Goal: Task Accomplishment & Management: Manage account settings

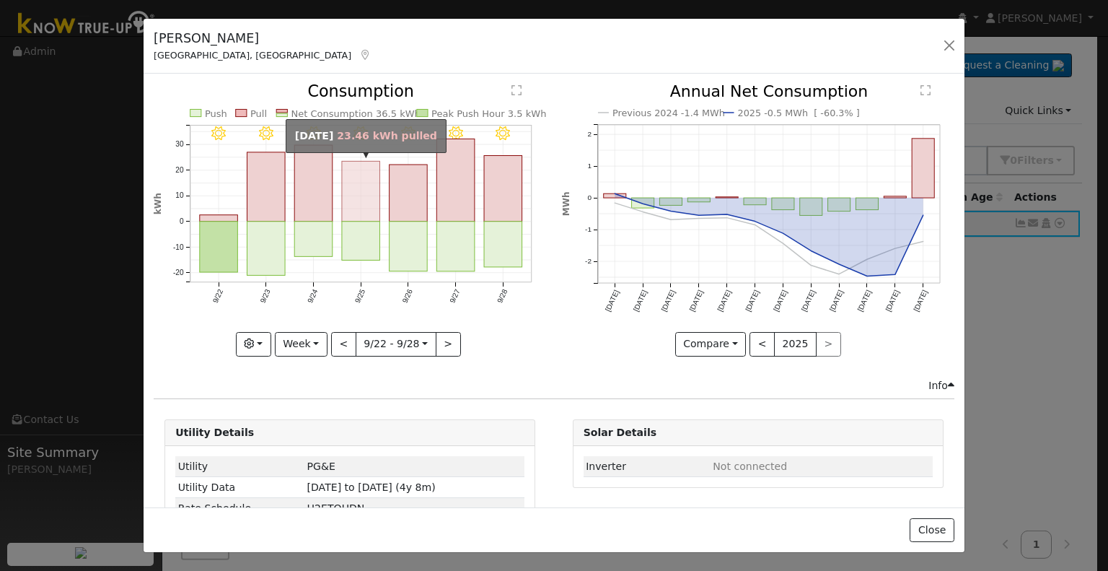
click at [356, 187] on rect "onclick=""" at bounding box center [361, 192] width 38 height 60
type input "[DATE]"
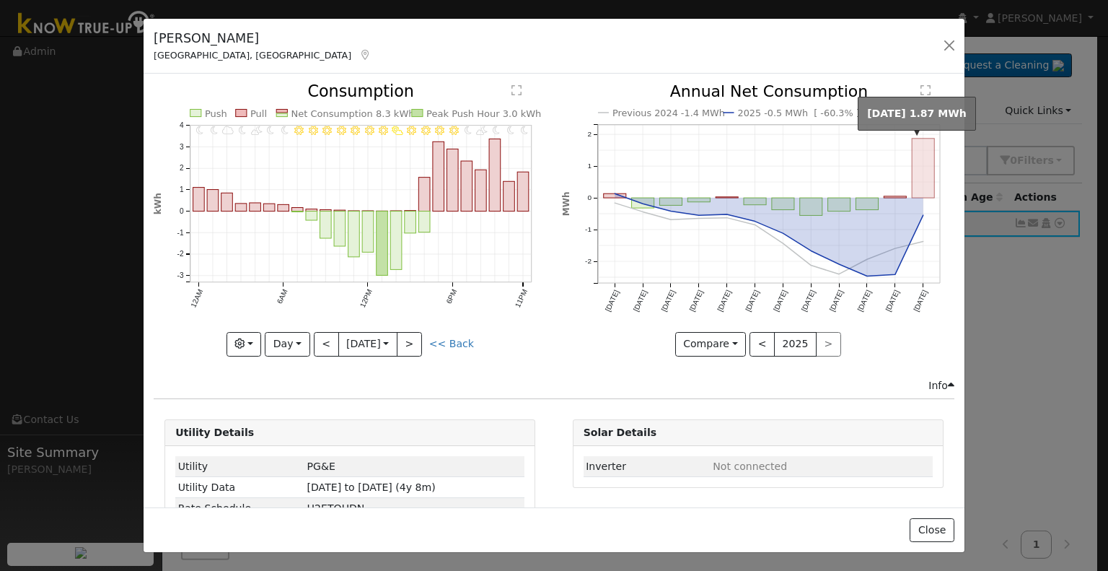
click at [912, 161] on rect "onclick=""" at bounding box center [923, 167] width 22 height 59
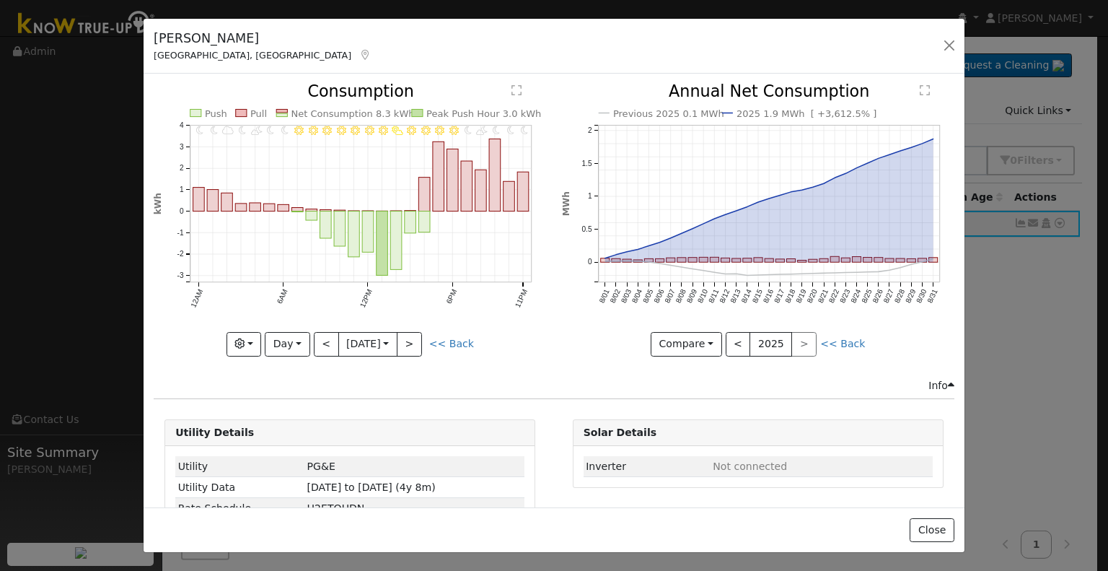
click at [802, 341] on div "< 2025 >" at bounding box center [772, 344] width 92 height 25
click at [796, 341] on div "< 2025 >" at bounding box center [772, 344] width 92 height 25
click at [949, 45] on button "button" at bounding box center [949, 45] width 20 height 20
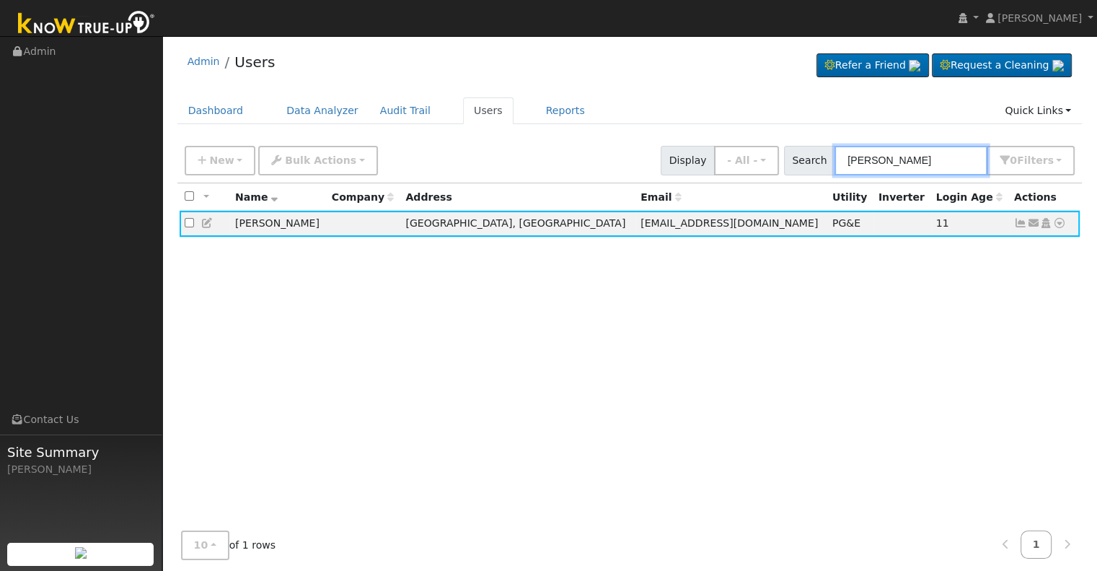
drag, startPoint x: 935, startPoint y: 162, endPoint x: 804, endPoint y: 161, distance: 131.3
click at [804, 161] on div "Search [PERSON_NAME] 0 Filter s Role Show - All - Show Leads Admin Billing Admi…" at bounding box center [929, 161] width 291 height 30
paste input "[PERSON_NAME]"
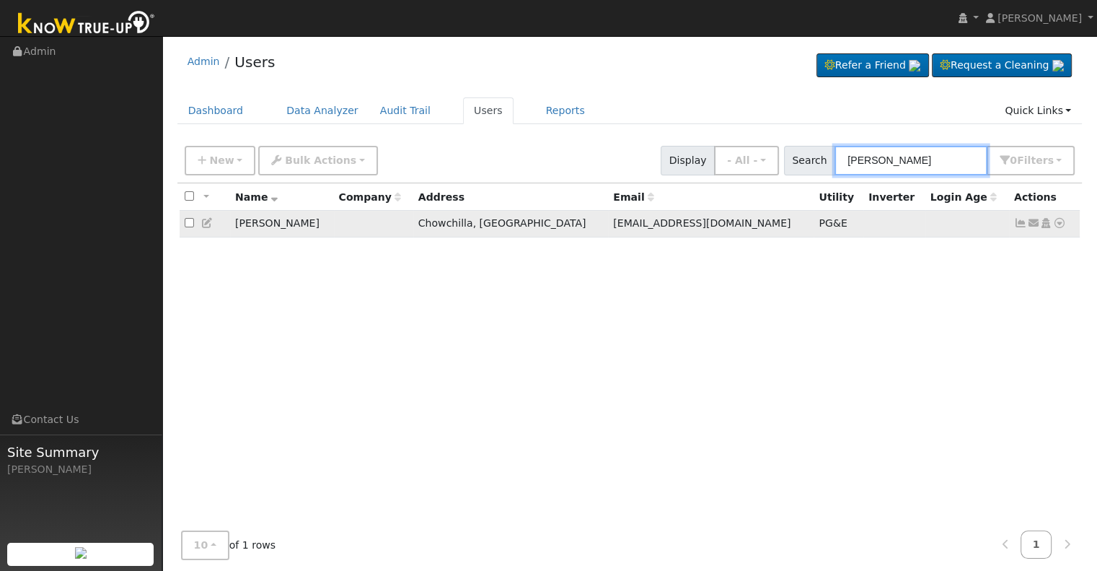
type input "[PERSON_NAME]"
click at [1018, 221] on icon at bounding box center [1020, 223] width 13 height 10
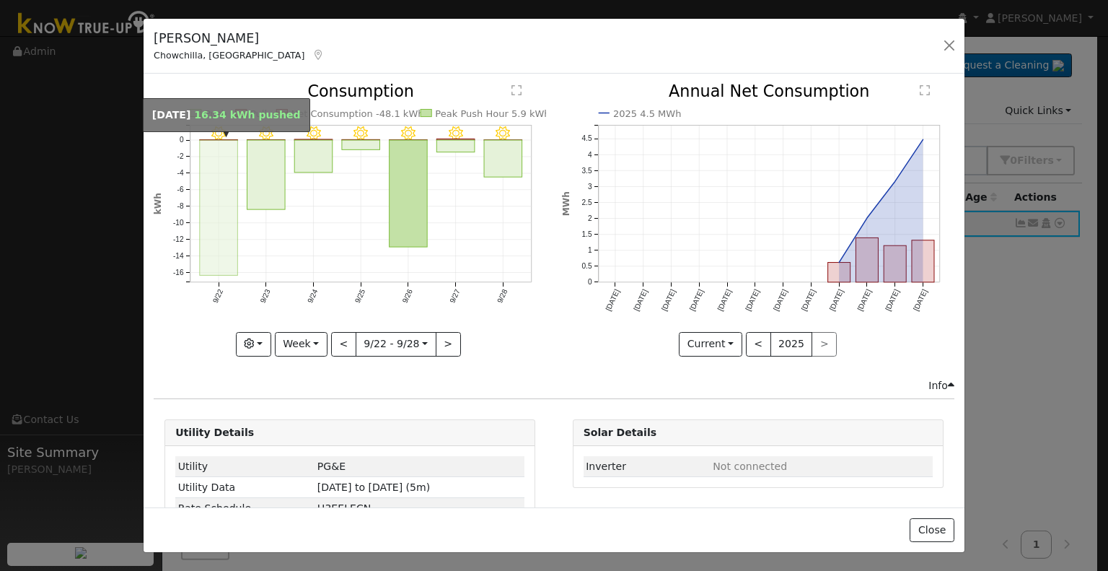
click at [214, 172] on rect "onclick=""" at bounding box center [219, 207] width 38 height 135
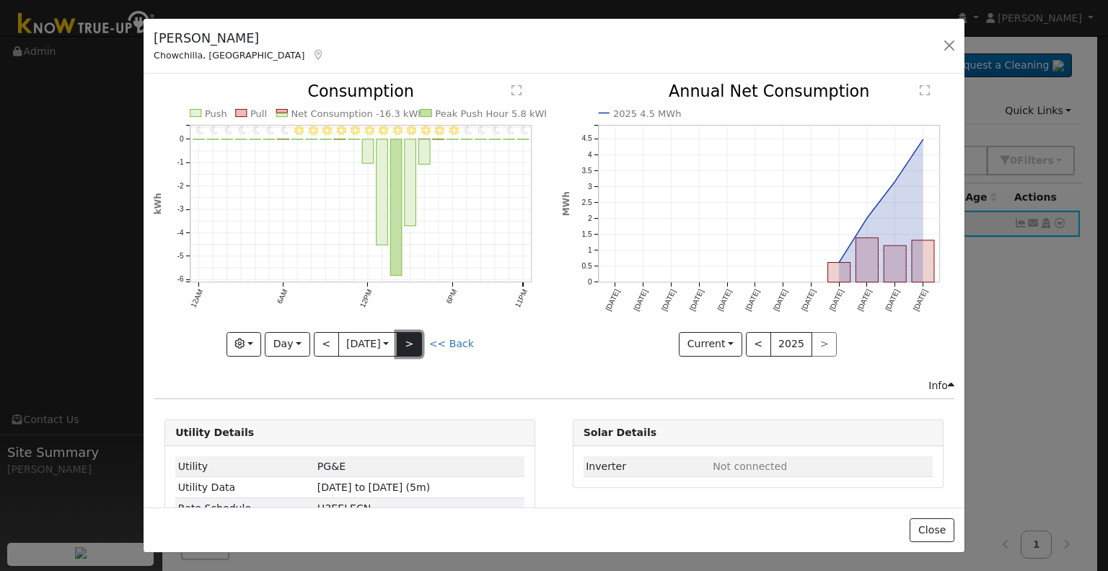
click at [413, 340] on button ">" at bounding box center [409, 344] width 25 height 25
type input "[DATE]"
click at [948, 40] on button "button" at bounding box center [949, 45] width 20 height 20
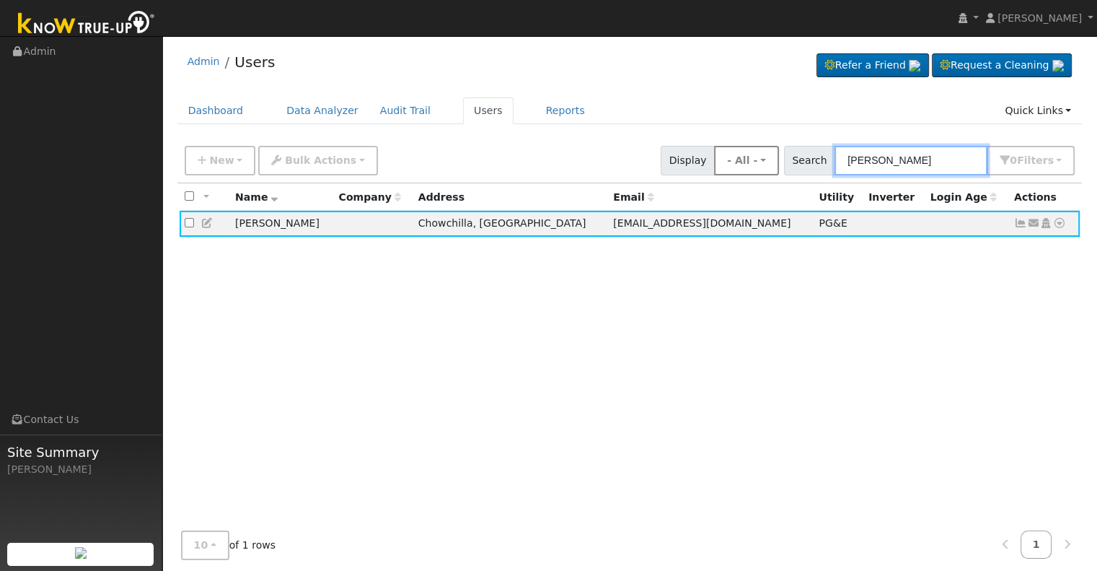
drag, startPoint x: 948, startPoint y: 154, endPoint x: 791, endPoint y: 159, distance: 157.3
click at [791, 159] on div "New Add User Quick Add Quick Connect Quick Convert Lead Bulk Actions Send Email…" at bounding box center [630, 158] width 896 height 35
paste input "[PERSON_NAME]"
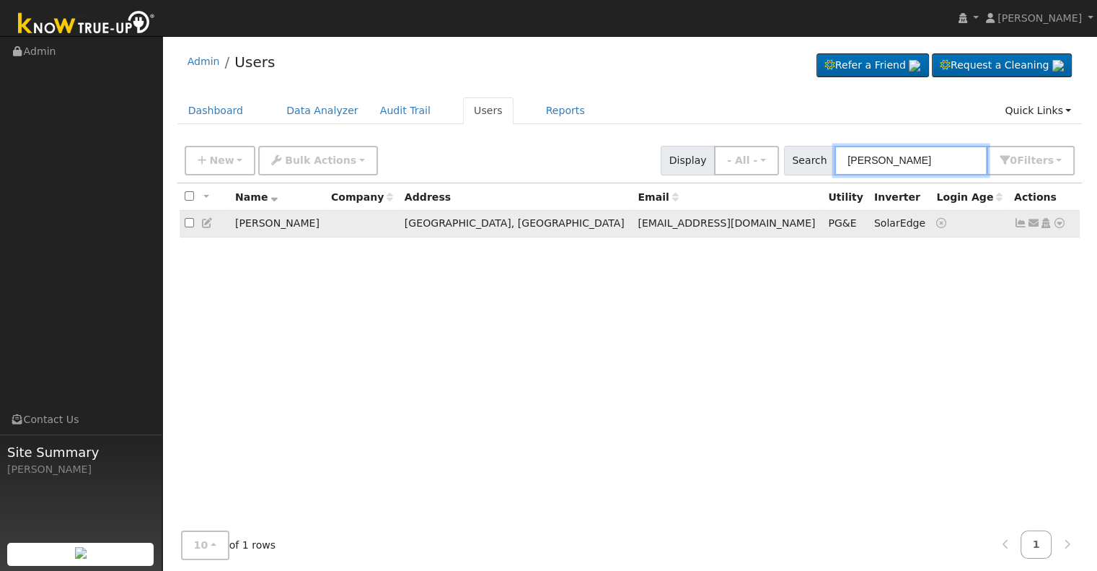
type input "[PERSON_NAME]"
click at [1019, 226] on icon at bounding box center [1020, 223] width 13 height 10
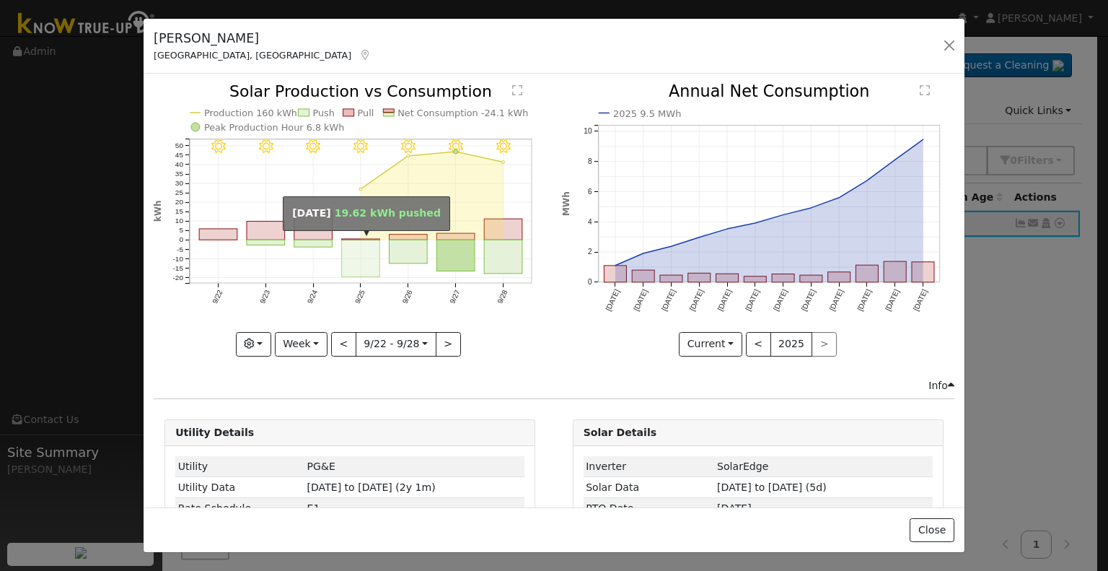
click at [343, 257] on rect "onclick=""" at bounding box center [361, 258] width 38 height 37
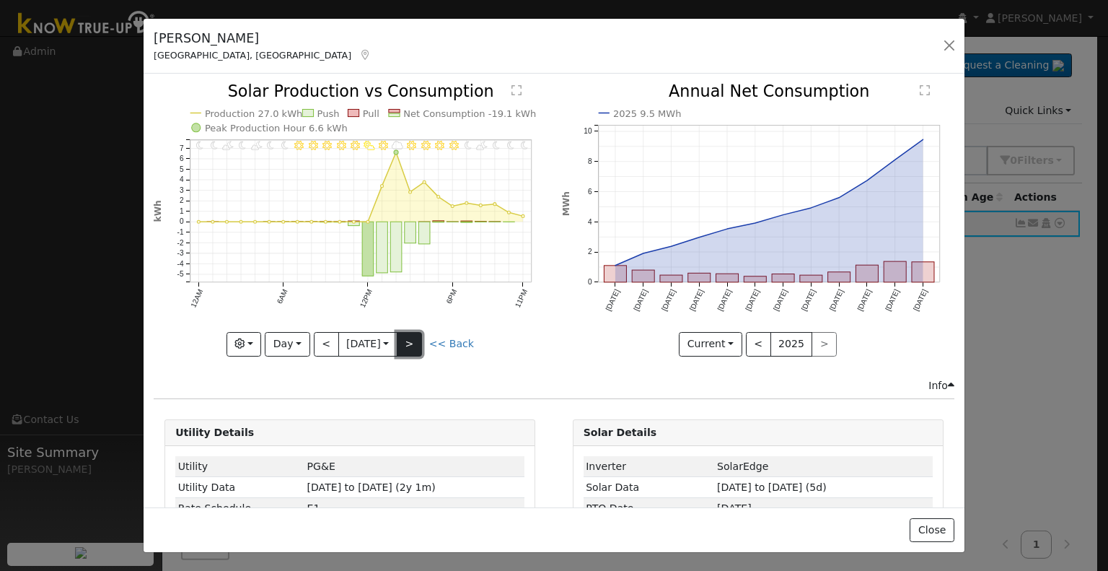
click at [416, 343] on button ">" at bounding box center [409, 344] width 25 height 25
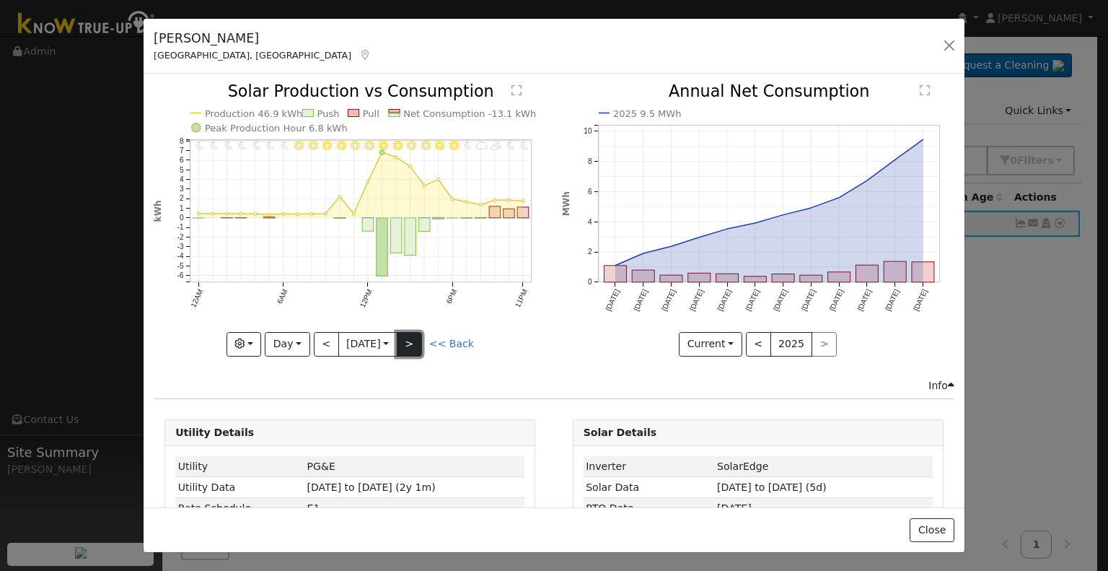
click at [416, 343] on button ">" at bounding box center [409, 344] width 25 height 25
type input "[DATE]"
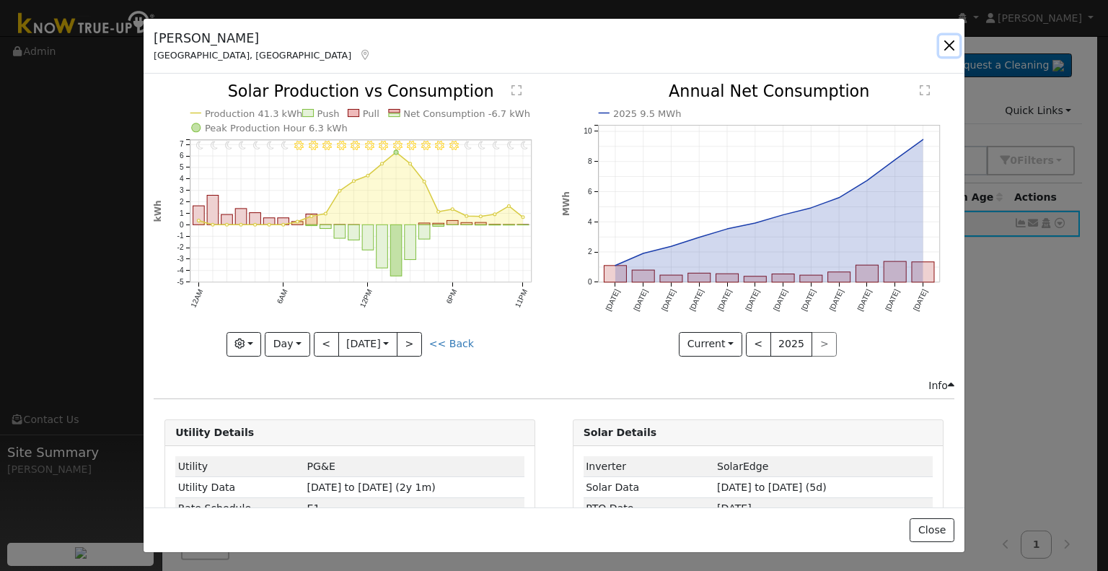
click at [954, 45] on button "button" at bounding box center [949, 45] width 20 height 20
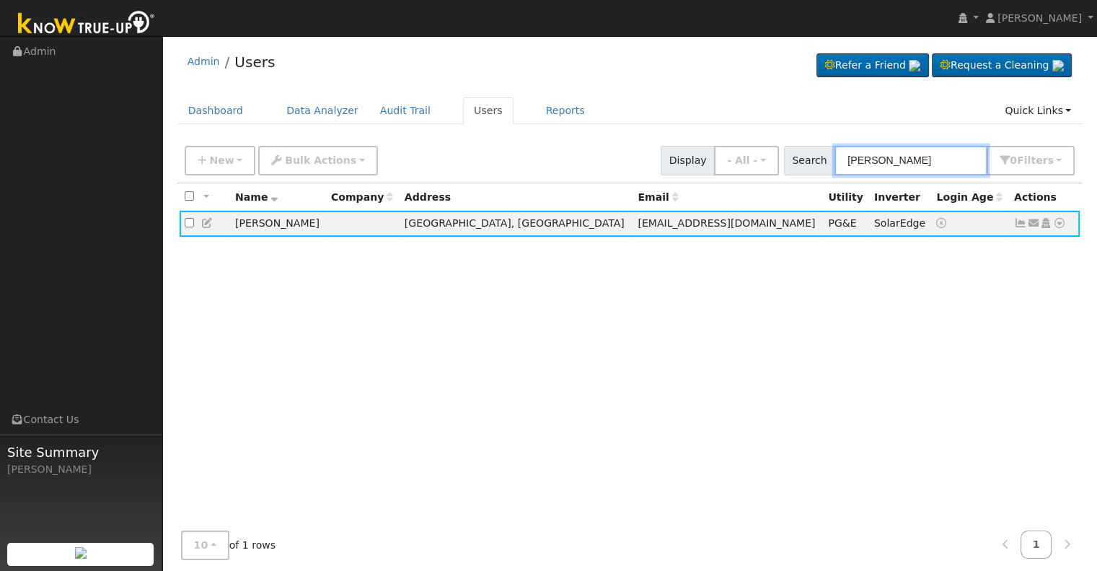
drag, startPoint x: 956, startPoint y: 164, endPoint x: 794, endPoint y: 158, distance: 162.4
click at [794, 158] on div "Search [PERSON_NAME] 0 Filter s Role Show - All - Show Leads Admin Billing Admi…" at bounding box center [929, 161] width 296 height 30
paste input "nzuela, [PERSON_NAME] & [PERSON_NAME]"
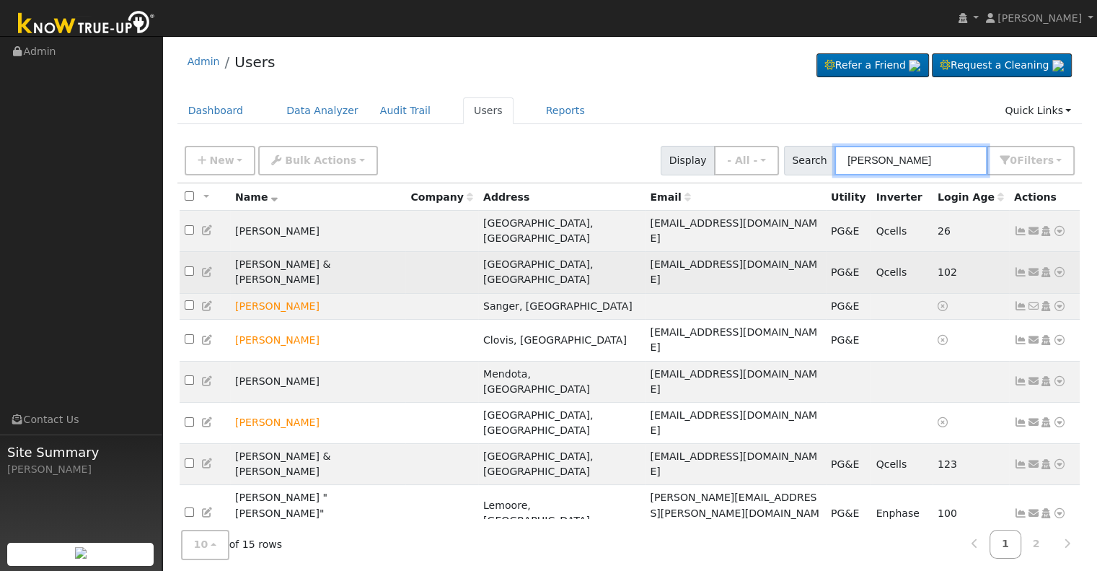
type input "[PERSON_NAME]"
click at [1019, 267] on icon at bounding box center [1020, 272] width 13 height 10
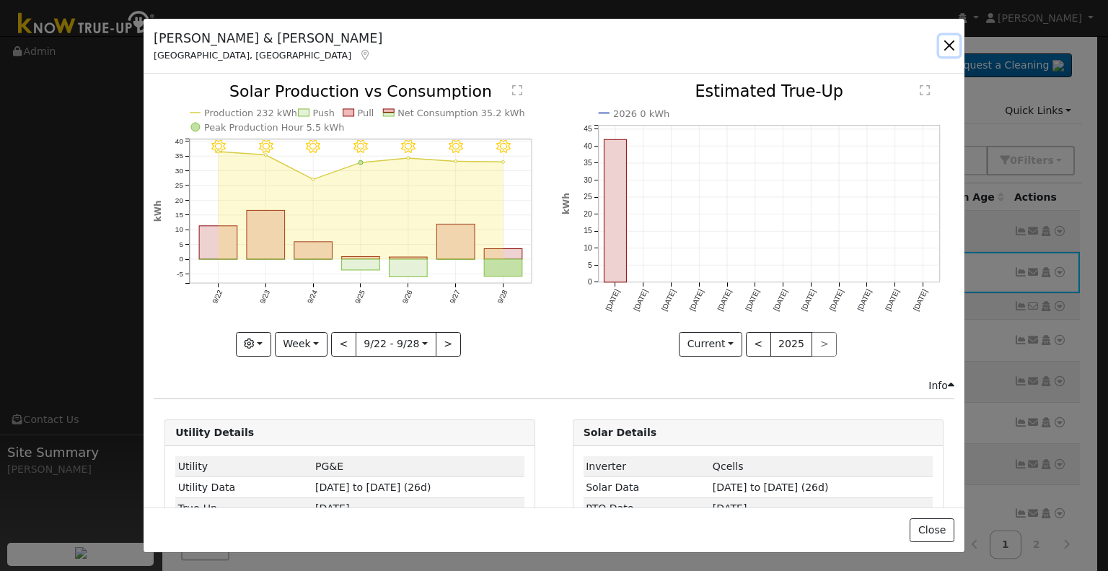
click at [951, 38] on button "button" at bounding box center [949, 45] width 20 height 20
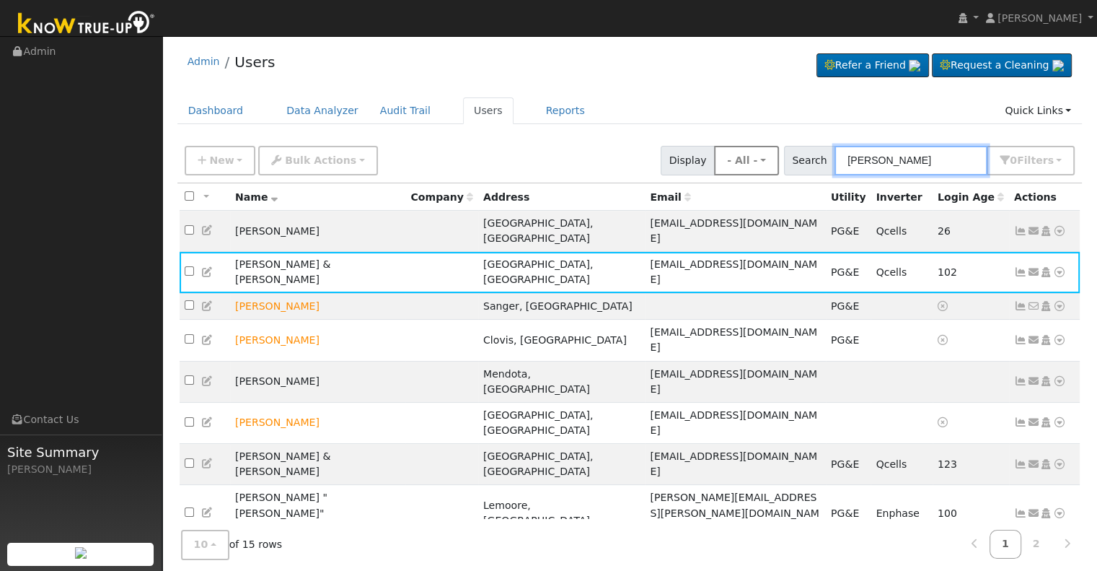
drag, startPoint x: 952, startPoint y: 158, endPoint x: 762, endPoint y: 149, distance: 189.9
click at [762, 149] on div "New Add User Quick Add Quick Connect Quick Convert Lead Bulk Actions Send Email…" at bounding box center [630, 158] width 896 height 35
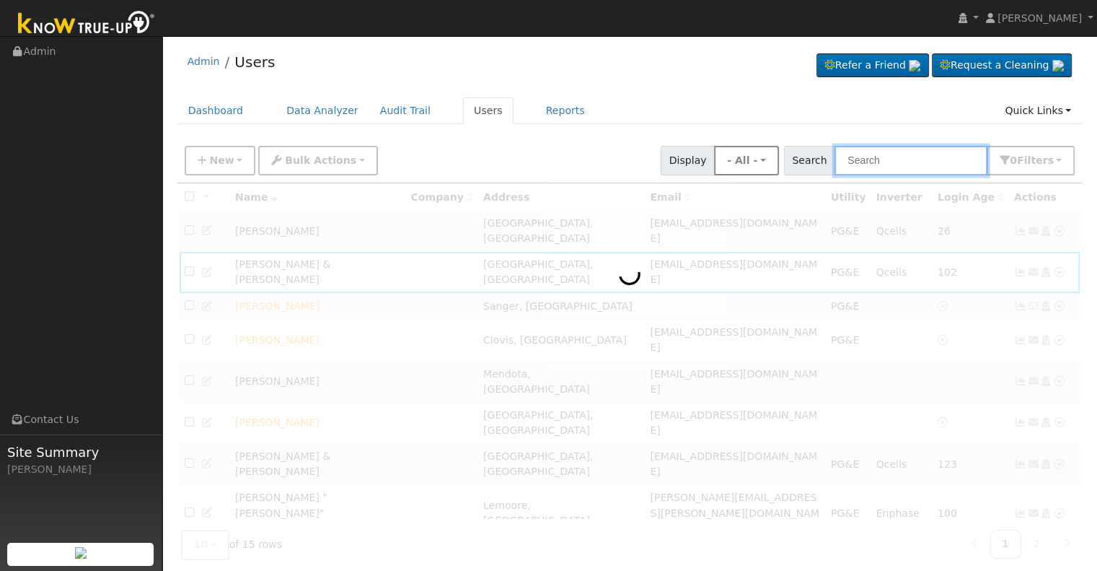
paste input "[PERSON_NAME]"
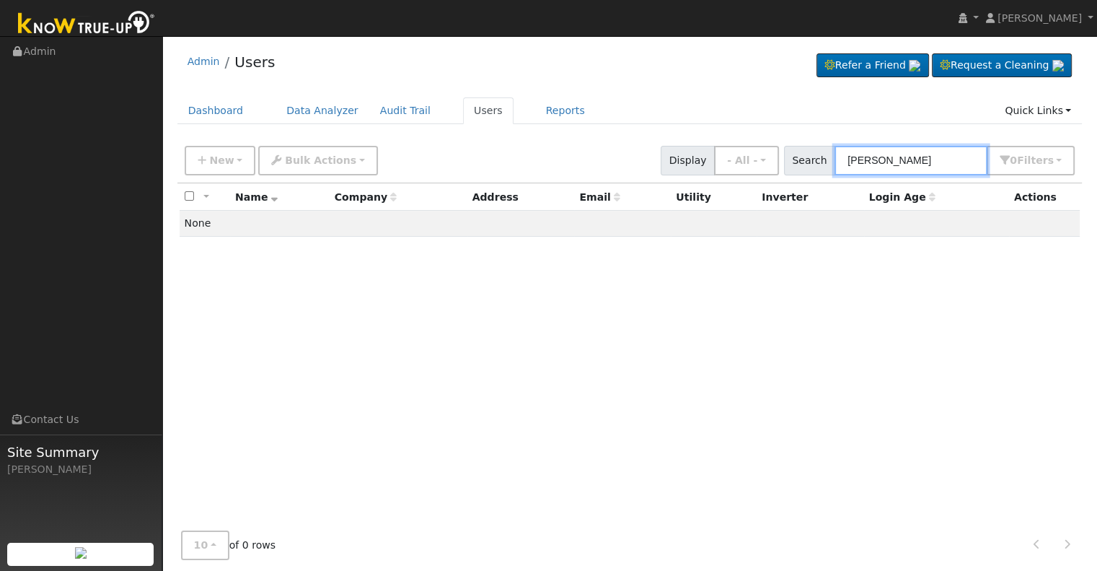
drag, startPoint x: 920, startPoint y: 161, endPoint x: 884, endPoint y: 162, distance: 36.1
click at [884, 162] on input "[PERSON_NAME]" at bounding box center [911, 161] width 153 height 30
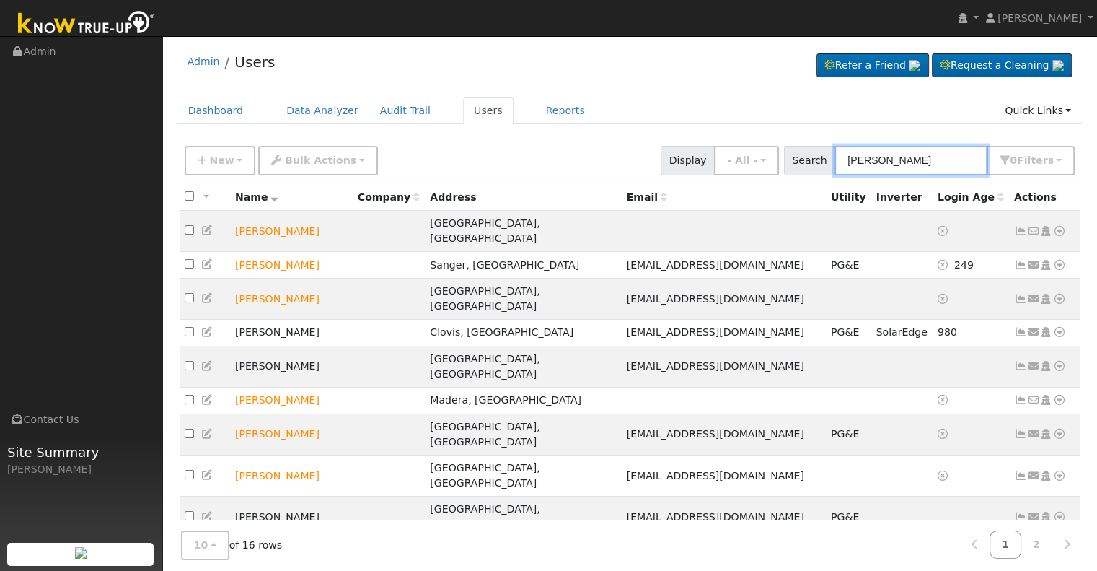
click at [854, 151] on input "[PERSON_NAME]" at bounding box center [911, 161] width 153 height 30
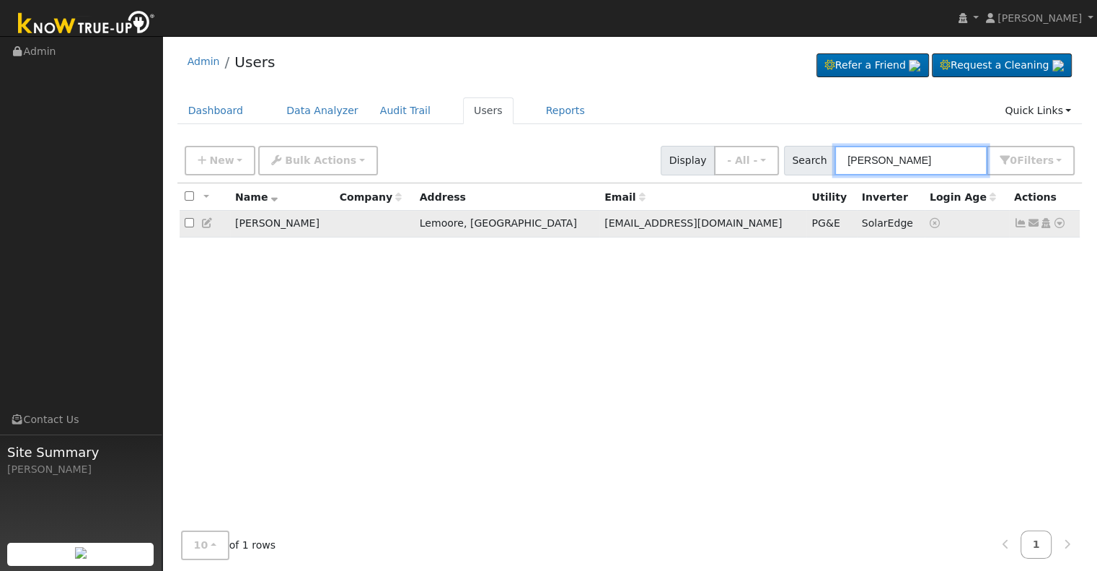
type input "[PERSON_NAME]"
click at [1017, 225] on icon at bounding box center [1020, 223] width 13 height 10
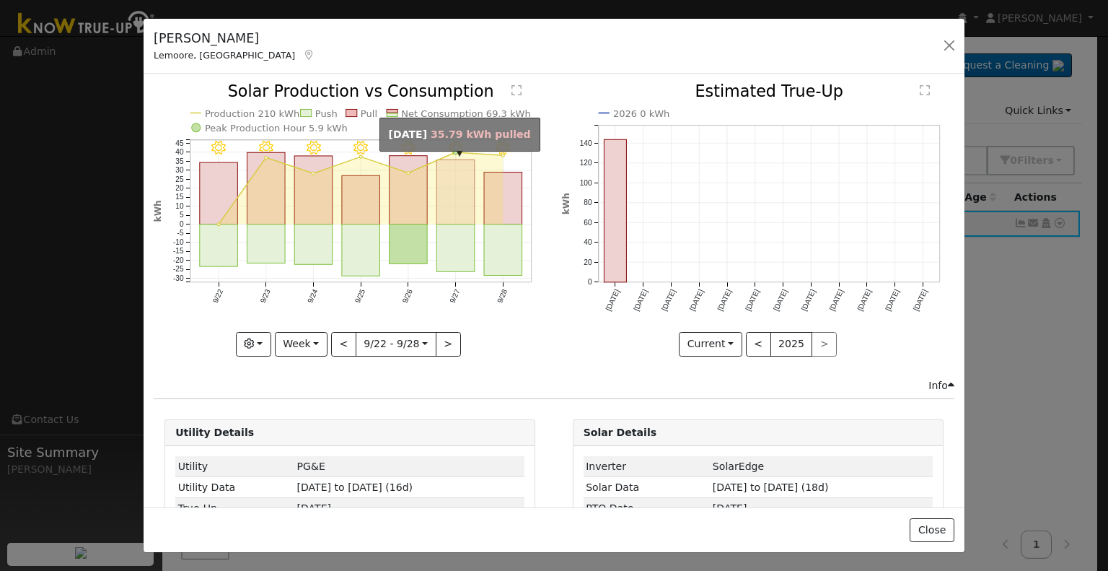
click at [453, 205] on rect "onclick=""" at bounding box center [456, 192] width 38 height 64
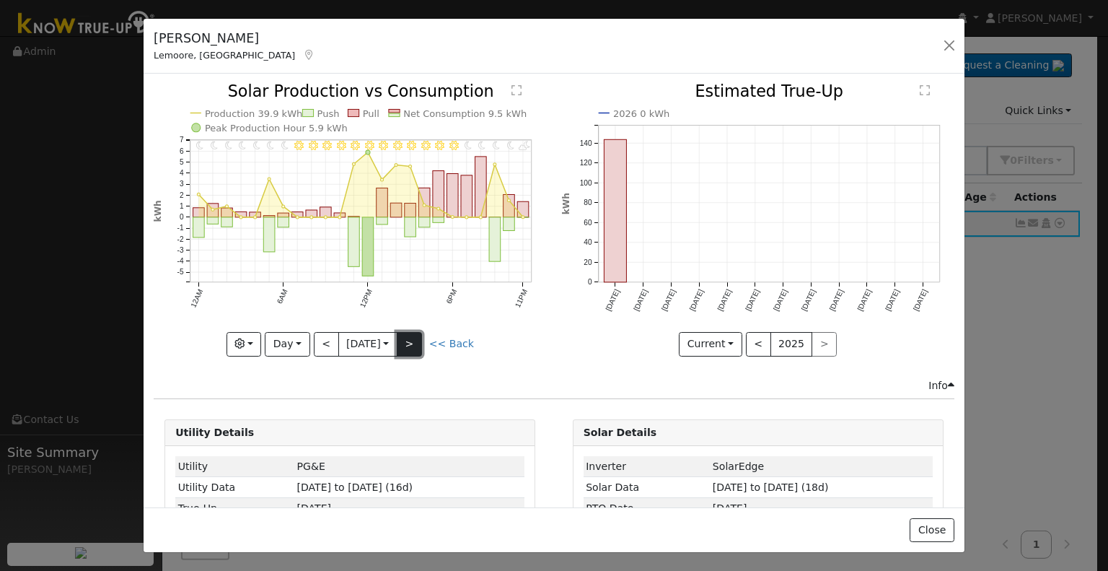
click at [413, 345] on button ">" at bounding box center [409, 344] width 25 height 25
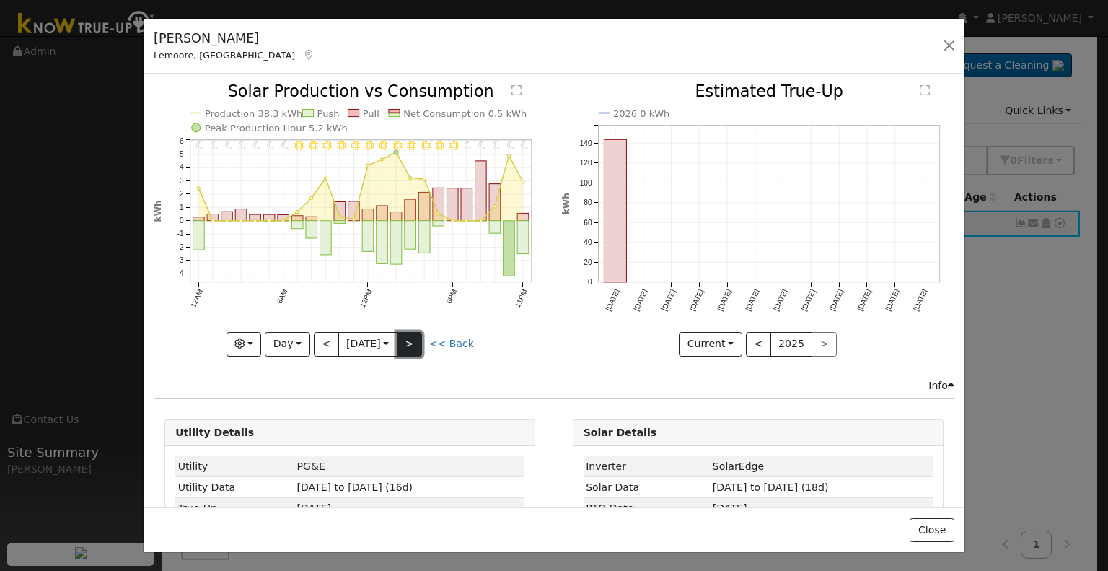
click at [413, 345] on button ">" at bounding box center [409, 344] width 25 height 25
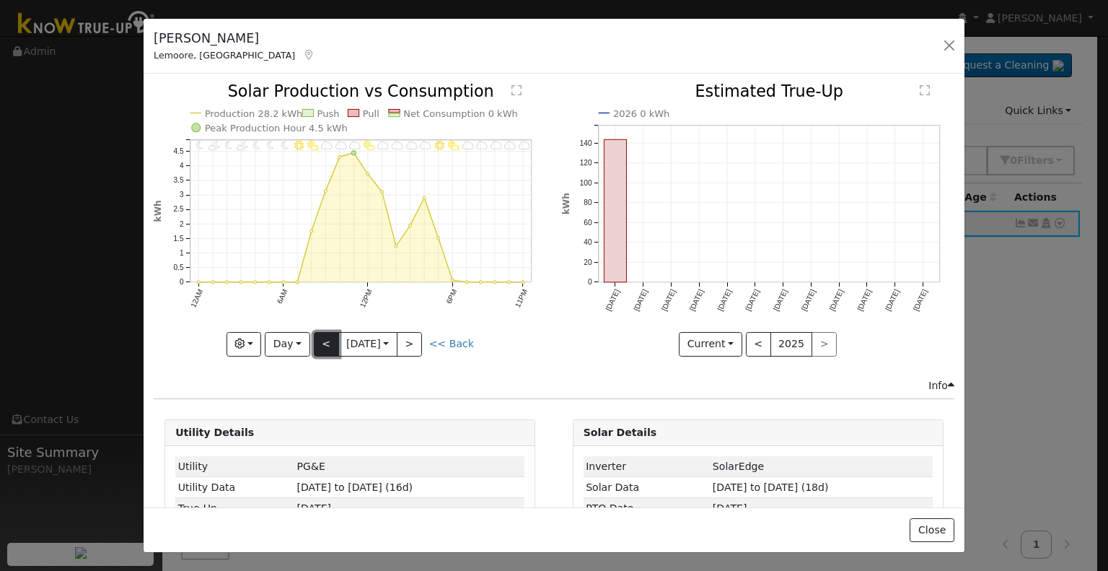
click at [318, 343] on button "<" at bounding box center [326, 344] width 25 height 25
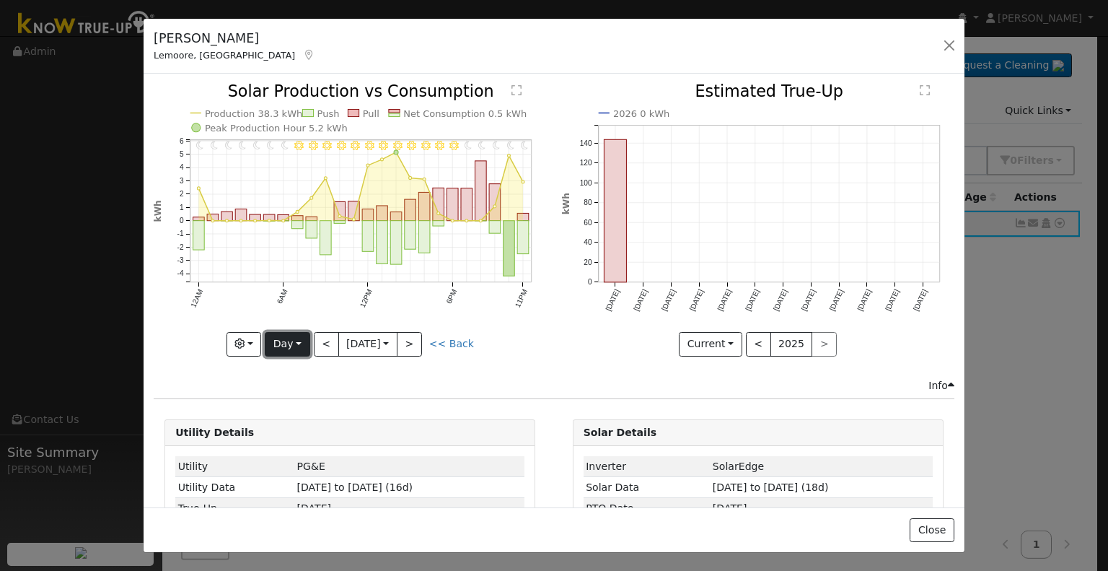
click at [289, 341] on button "Day" at bounding box center [287, 344] width 45 height 25
click at [291, 407] on link "Month" at bounding box center [315, 413] width 100 height 20
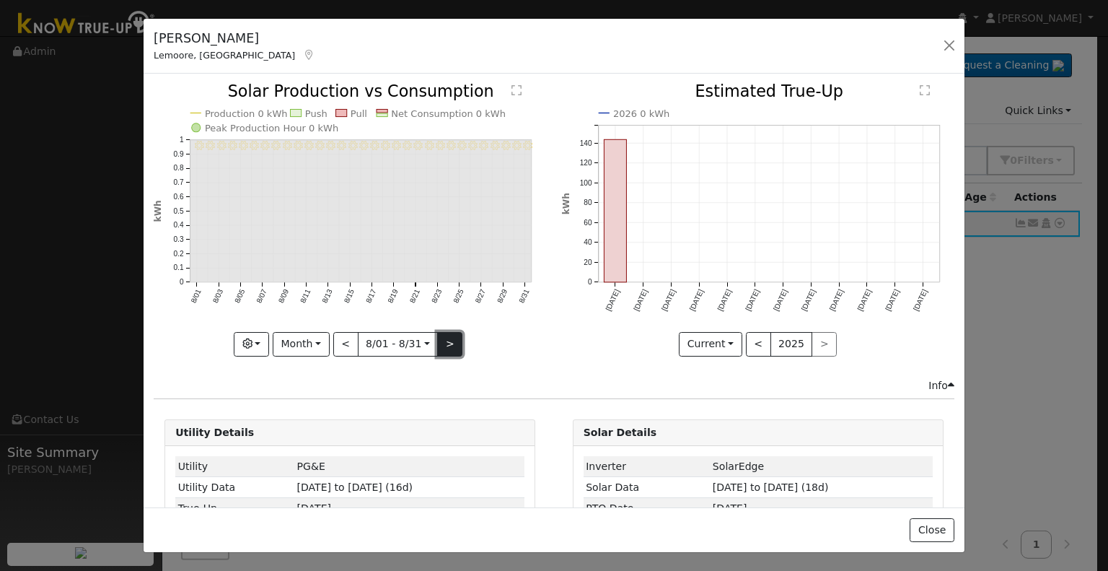
click at [447, 341] on button ">" at bounding box center [449, 344] width 25 height 25
type input "[DATE]"
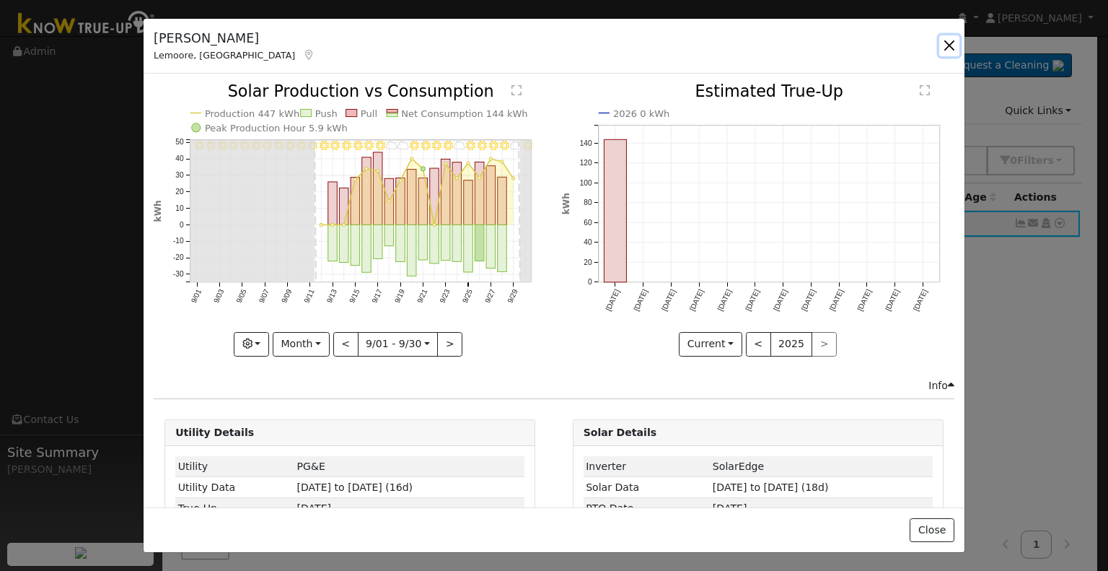
click at [951, 43] on button "button" at bounding box center [949, 45] width 20 height 20
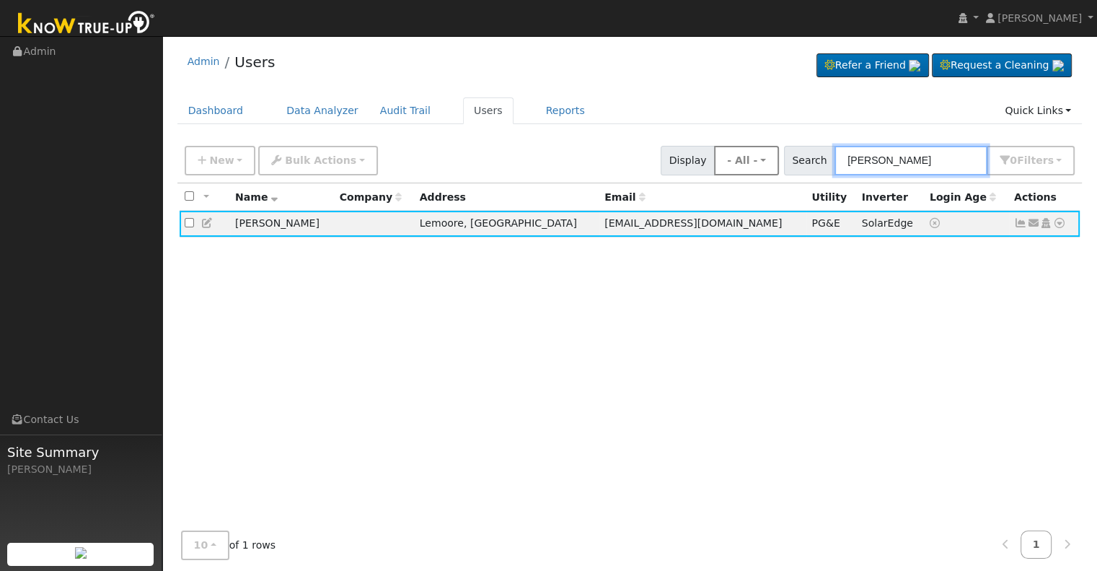
drag, startPoint x: 912, startPoint y: 159, endPoint x: 755, endPoint y: 154, distance: 156.6
click at [755, 154] on div "New Add User Quick Add Quick Connect Quick Convert Lead Bulk Actions Send Email…" at bounding box center [630, 158] width 896 height 35
paste input "[PERSON_NAME]"
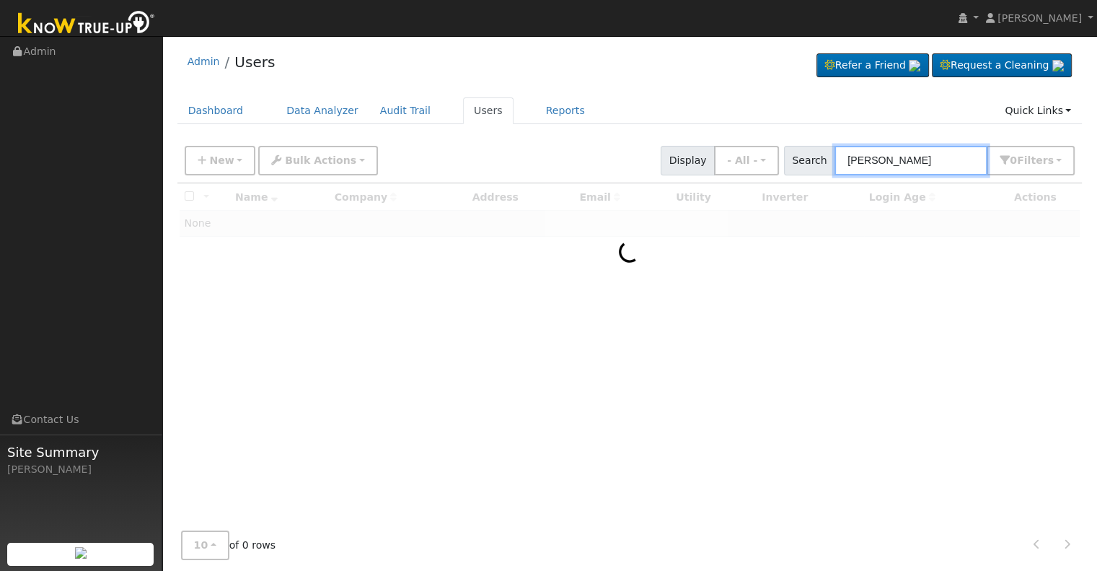
click at [850, 158] on input "[PERSON_NAME]" at bounding box center [911, 161] width 153 height 30
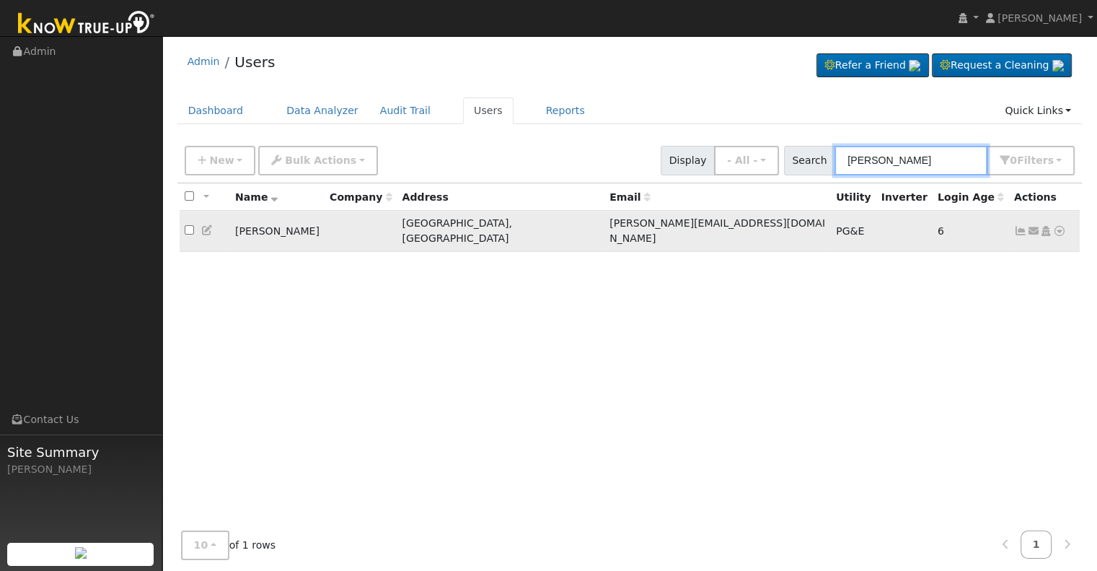
type input "[PERSON_NAME]"
click at [1020, 226] on icon at bounding box center [1020, 231] width 13 height 10
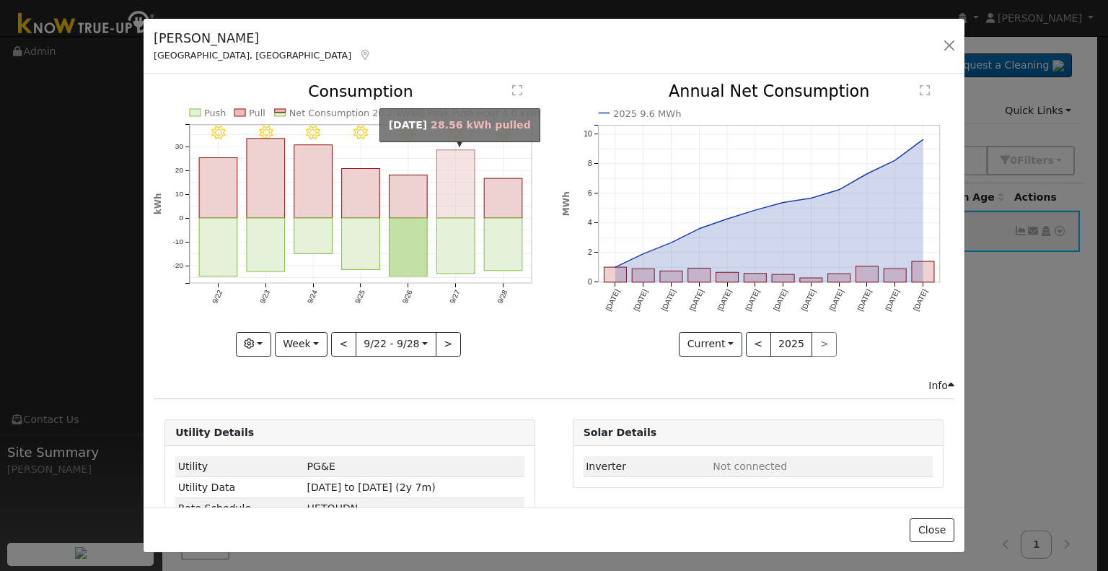
click at [461, 201] on rect "onclick=""" at bounding box center [456, 184] width 38 height 68
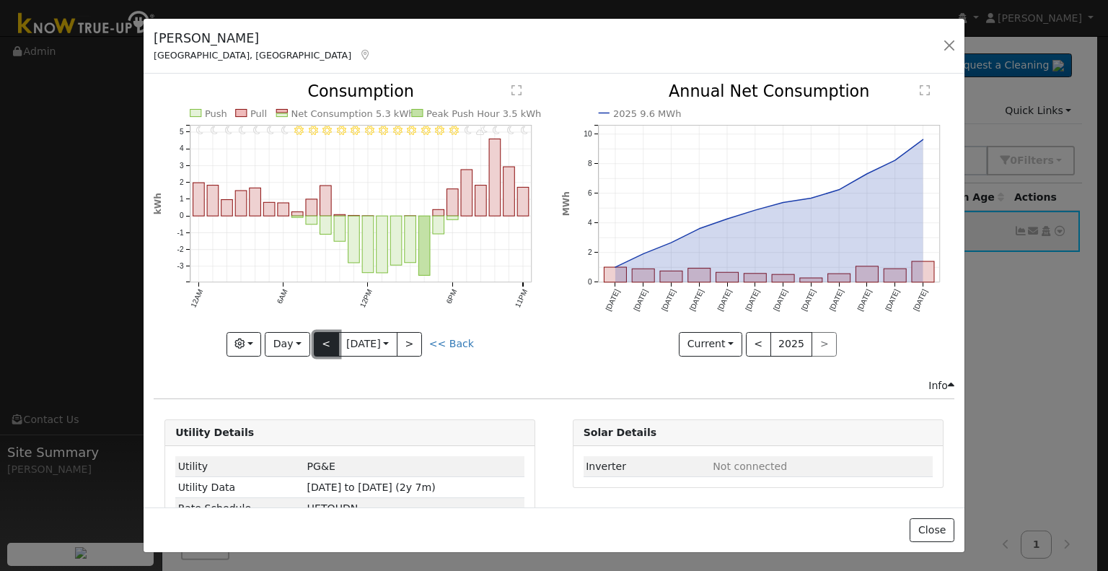
click at [324, 341] on button "<" at bounding box center [326, 344] width 25 height 25
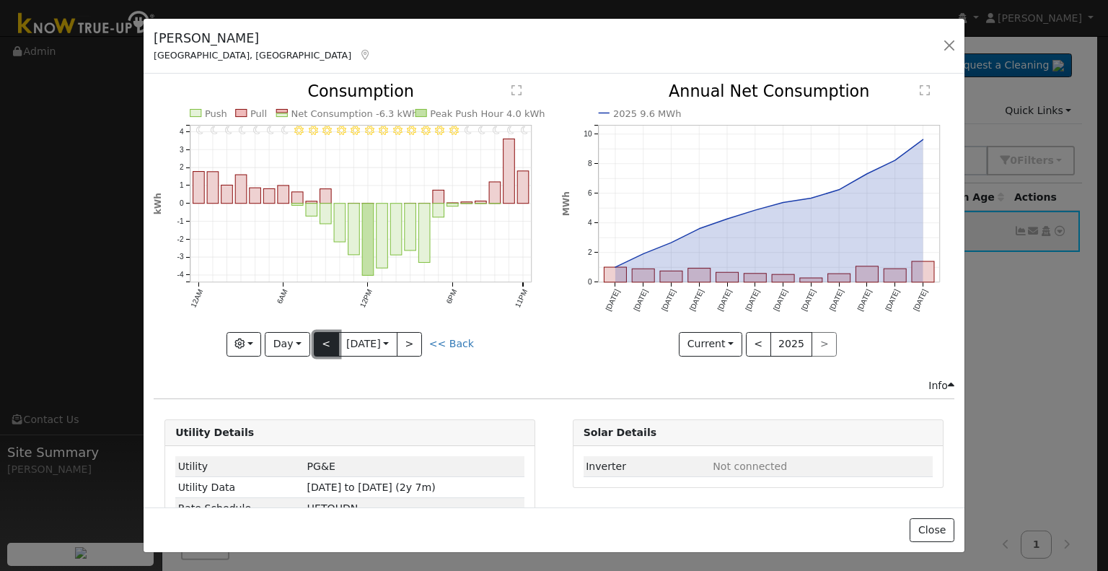
click at [324, 341] on button "<" at bounding box center [326, 344] width 25 height 25
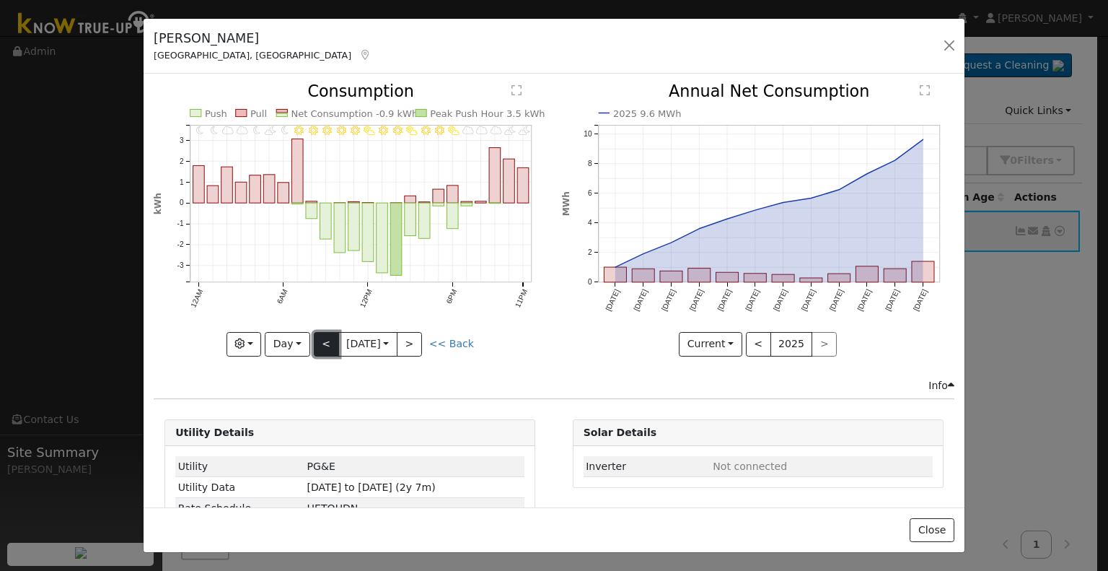
click at [324, 341] on button "<" at bounding box center [326, 344] width 25 height 25
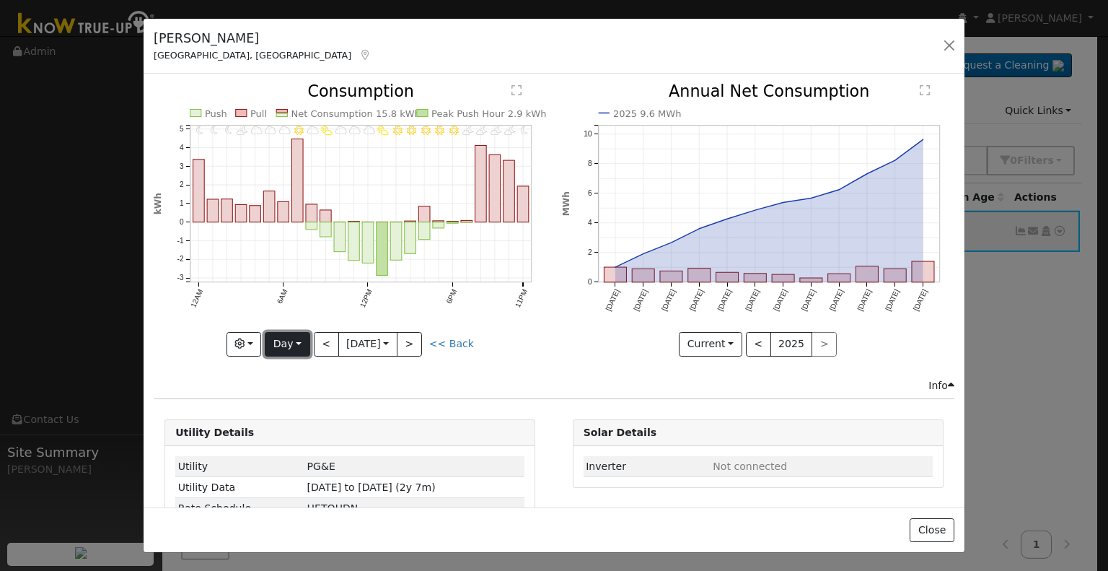
click at [291, 345] on button "Day" at bounding box center [287, 344] width 45 height 25
click at [283, 423] on link "Year" at bounding box center [315, 433] width 100 height 20
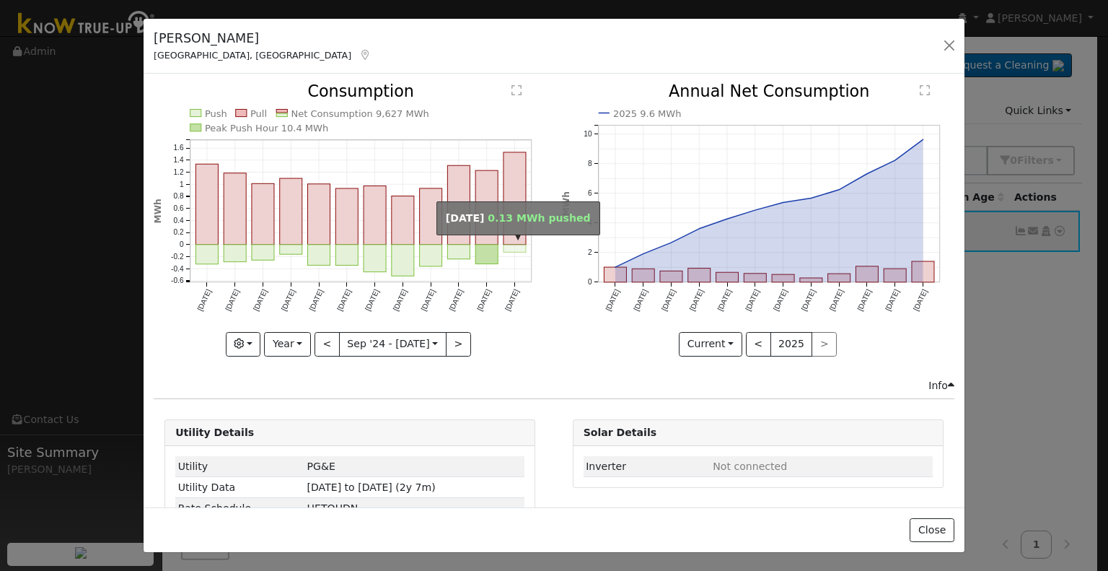
click at [513, 246] on rect "onclick=""" at bounding box center [514, 249] width 22 height 8
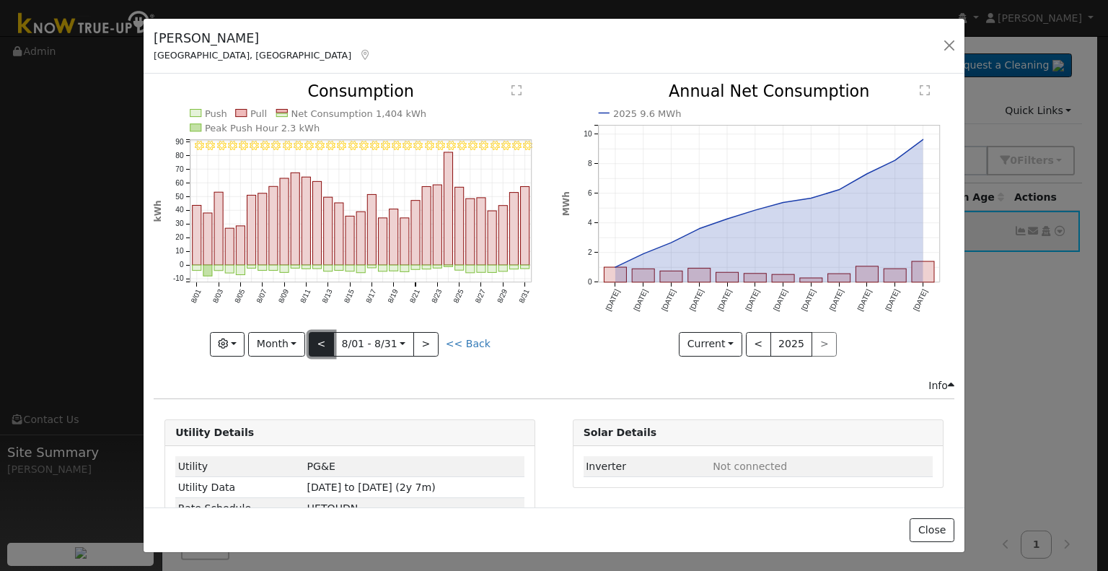
click at [320, 344] on button "<" at bounding box center [321, 344] width 25 height 25
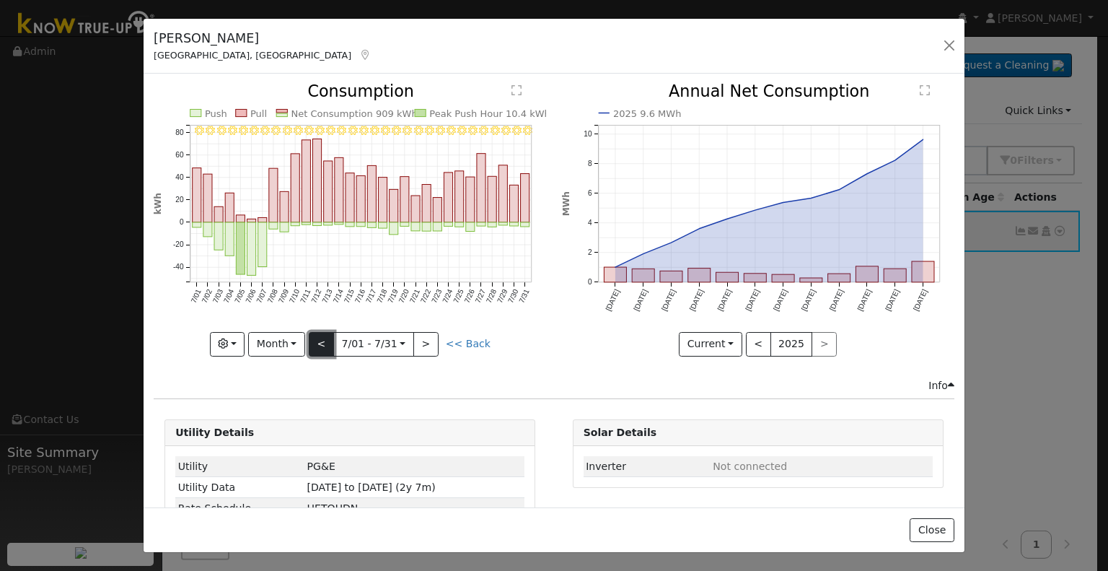
click at [327, 339] on button "<" at bounding box center [321, 344] width 25 height 25
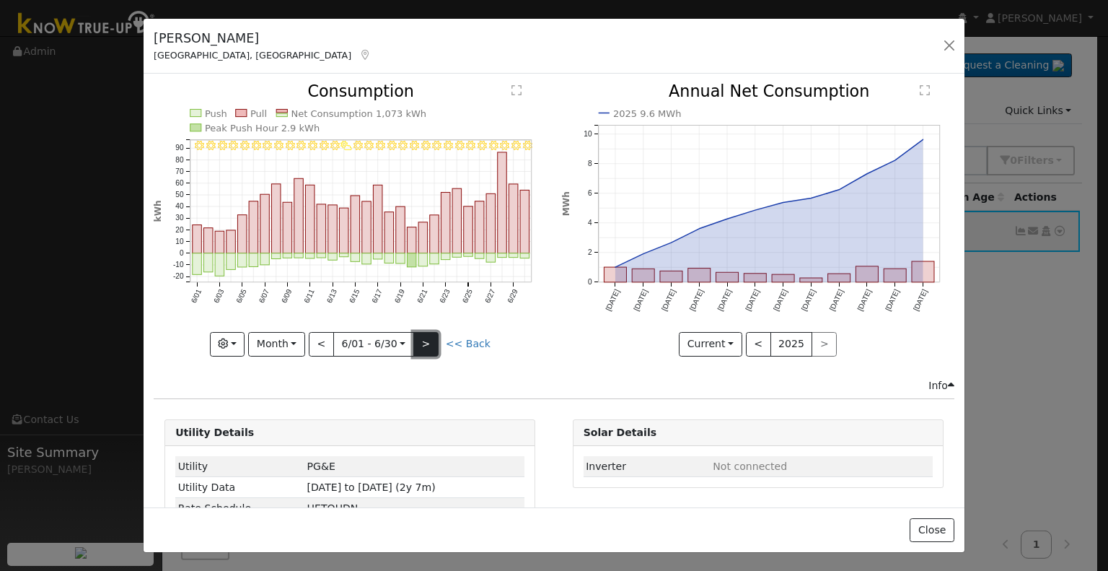
click at [423, 339] on button ">" at bounding box center [425, 344] width 25 height 25
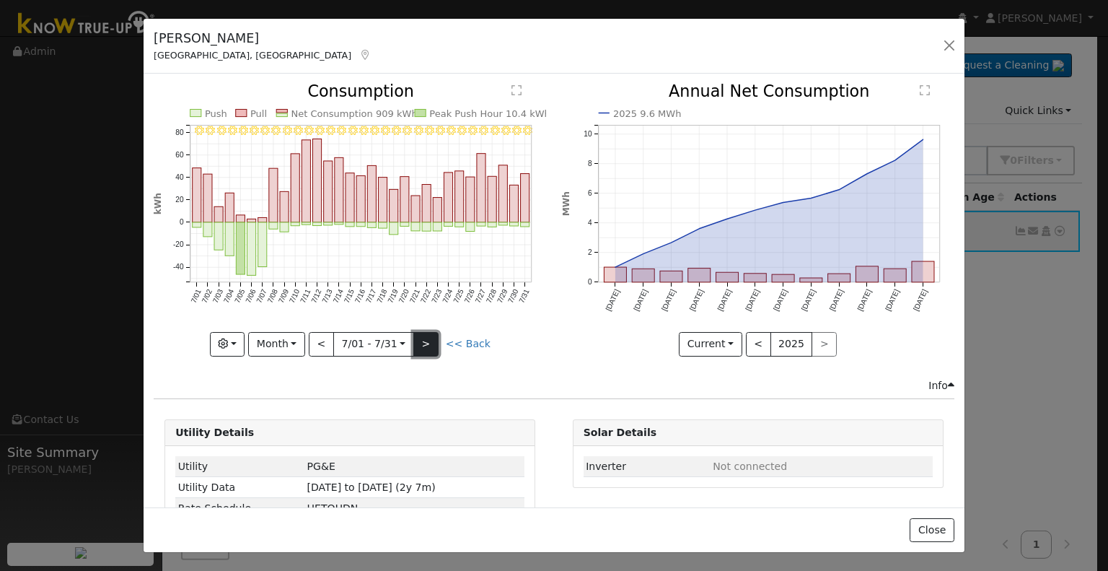
click at [423, 339] on button ">" at bounding box center [425, 344] width 25 height 25
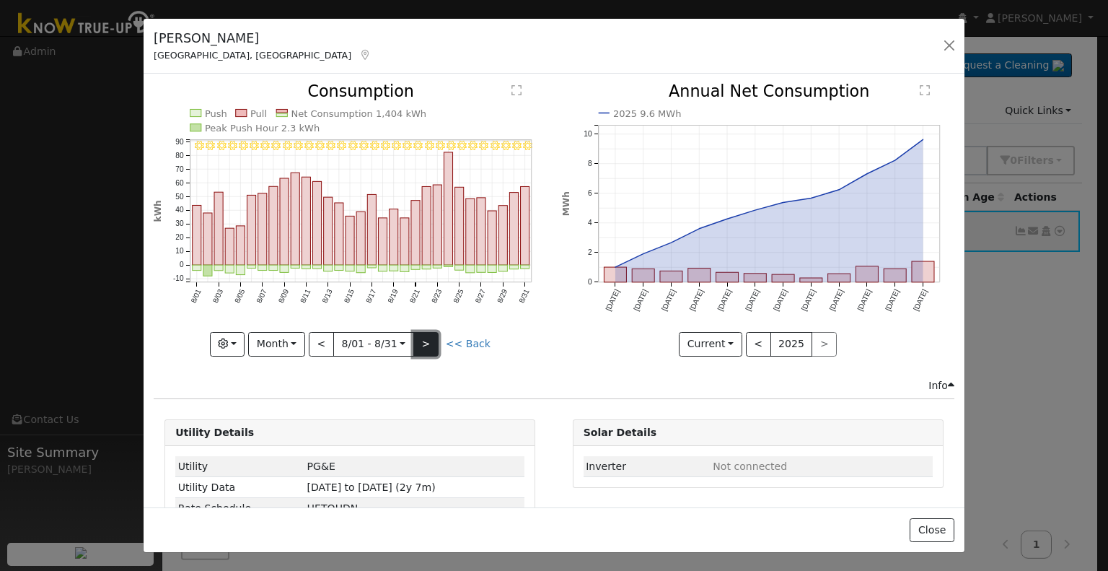
click at [423, 339] on button ">" at bounding box center [425, 344] width 25 height 25
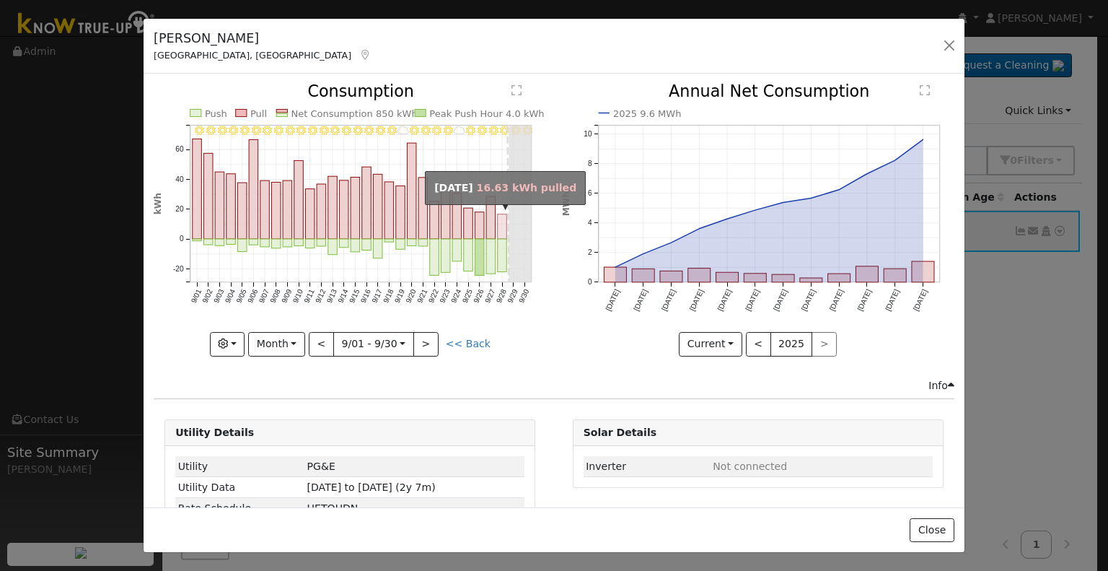
click at [498, 232] on rect "onclick=""" at bounding box center [502, 226] width 9 height 25
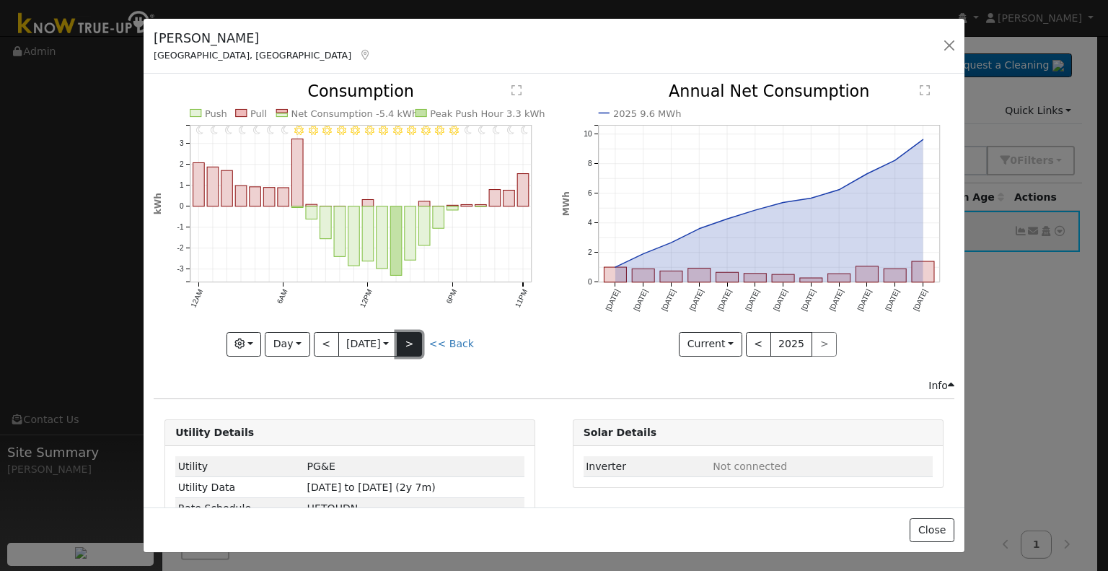
click at [420, 340] on button ">" at bounding box center [409, 344] width 25 height 25
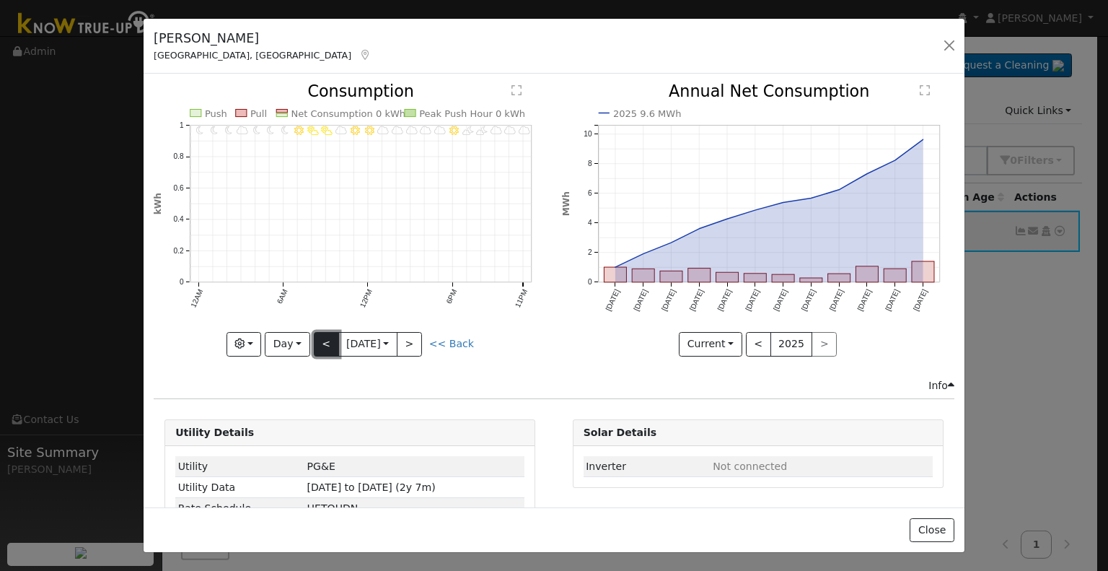
click at [326, 339] on button "<" at bounding box center [326, 344] width 25 height 25
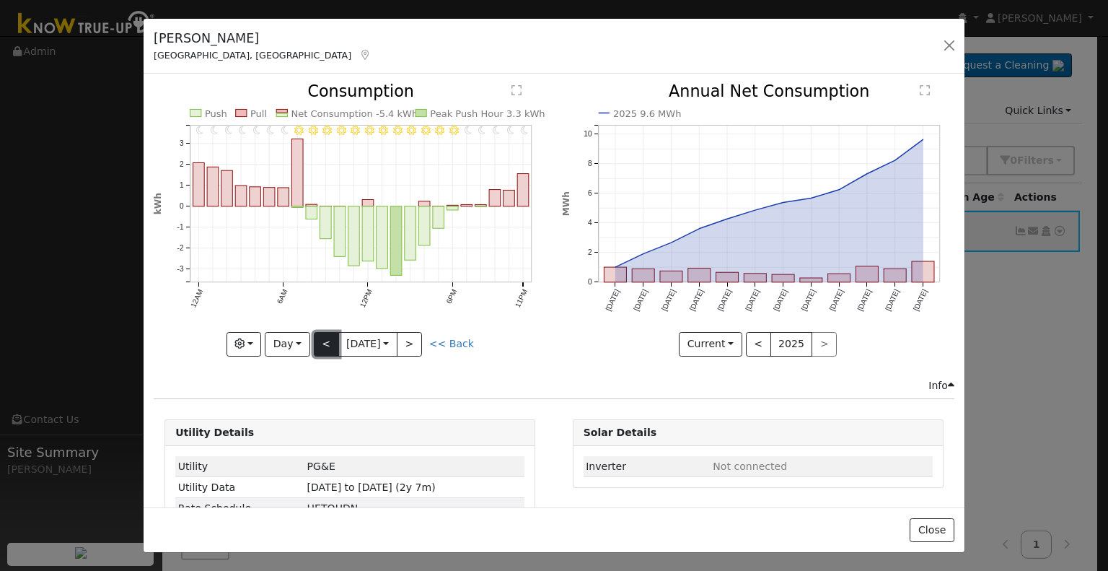
click at [326, 339] on button "<" at bounding box center [326, 344] width 25 height 25
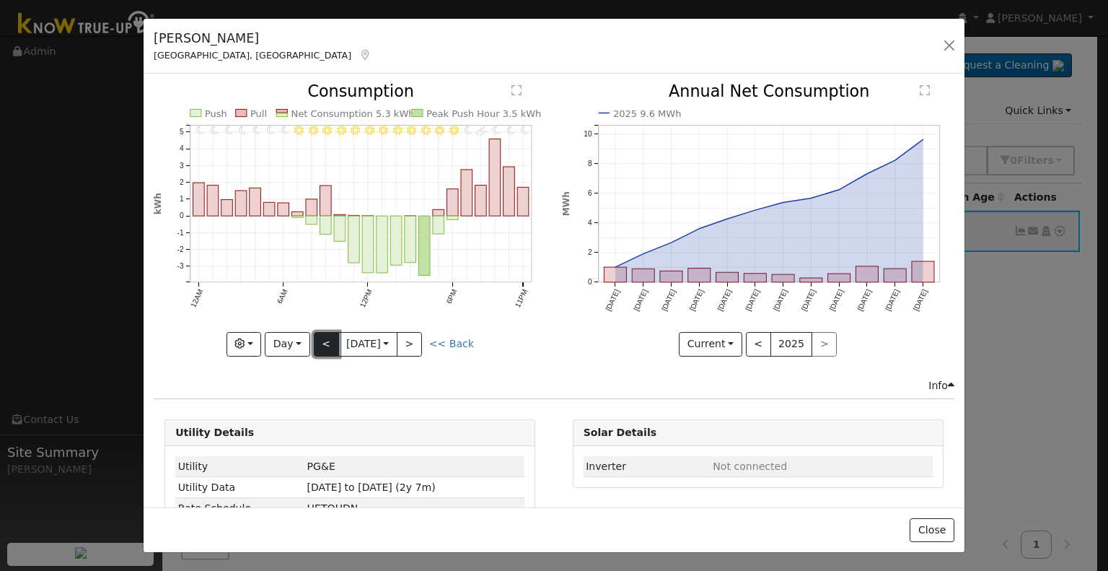
click at [326, 339] on button "<" at bounding box center [326, 344] width 25 height 25
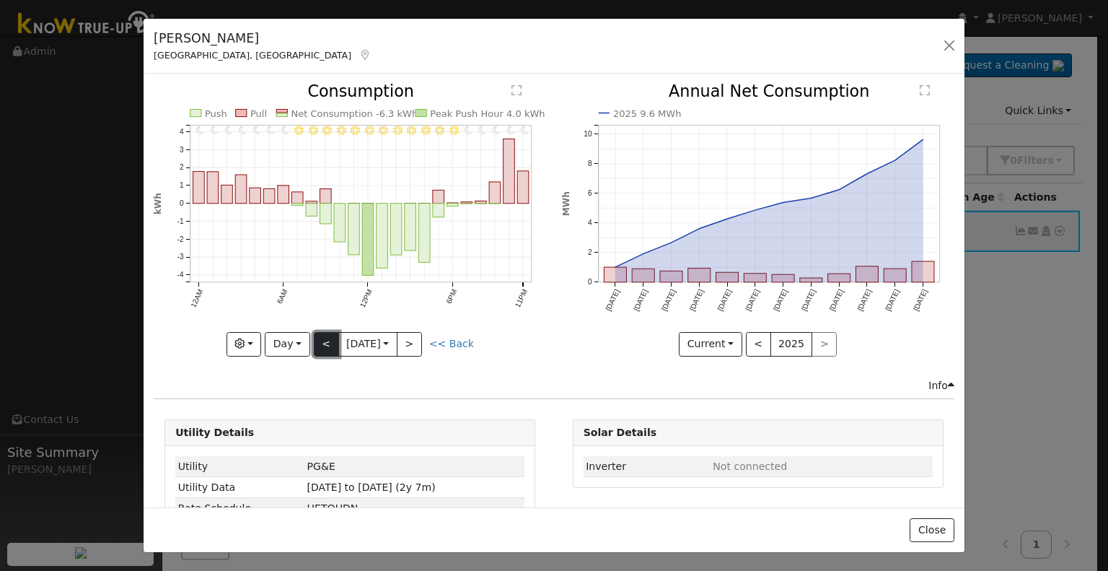
click at [326, 339] on button "<" at bounding box center [326, 344] width 25 height 25
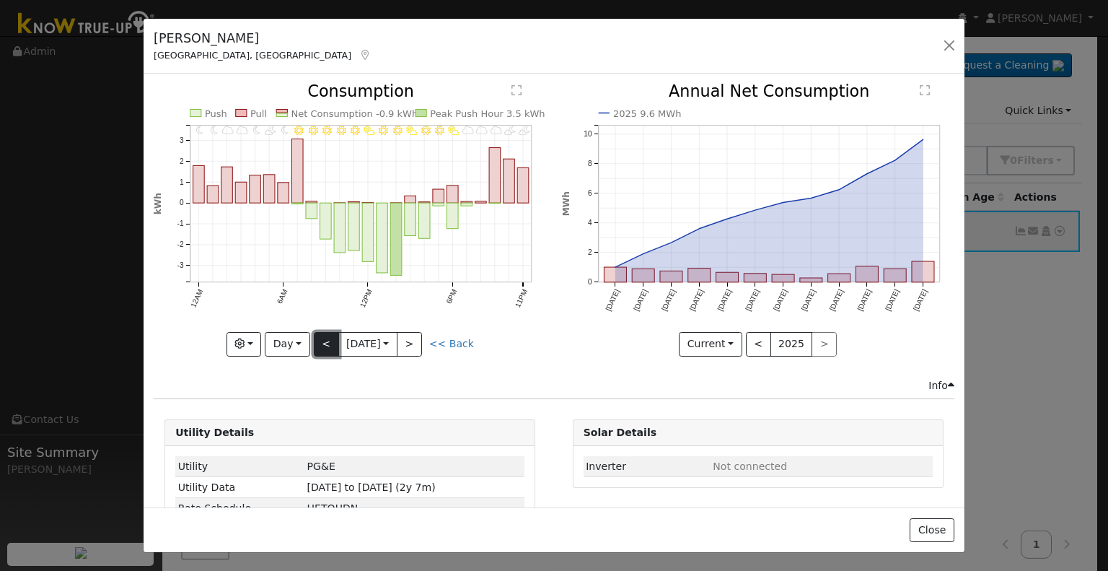
click at [326, 339] on button "<" at bounding box center [326, 344] width 25 height 25
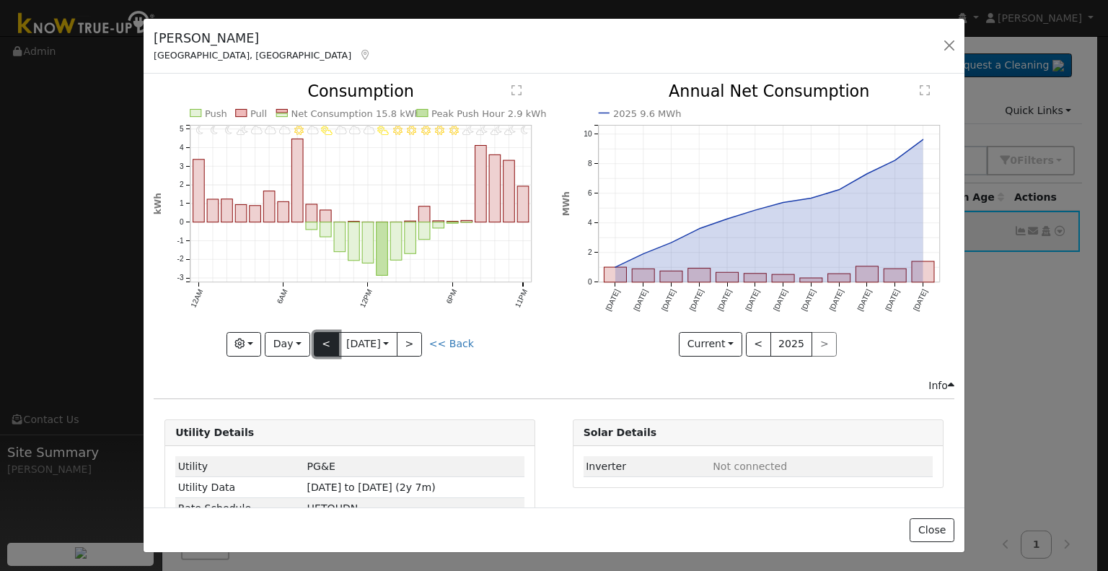
click at [326, 339] on button "<" at bounding box center [326, 344] width 25 height 25
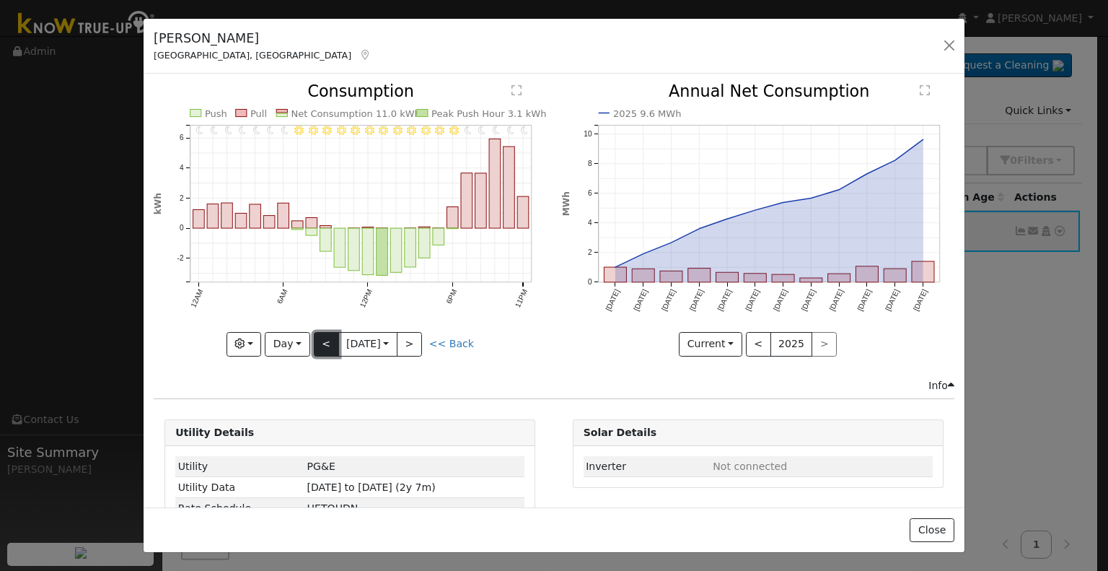
click at [326, 339] on button "<" at bounding box center [326, 344] width 25 height 25
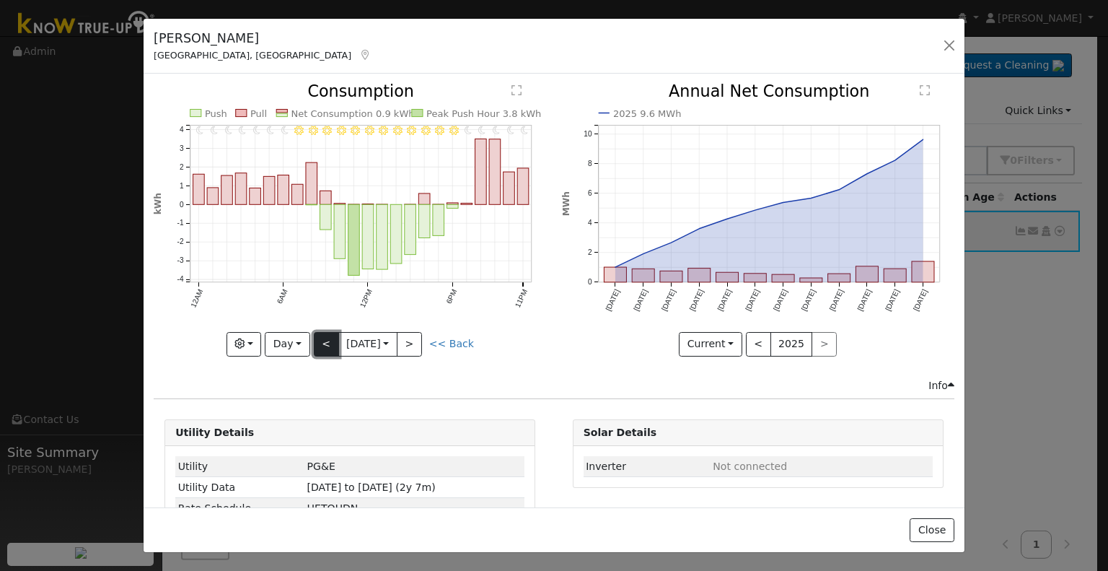
click at [326, 339] on button "<" at bounding box center [326, 344] width 25 height 25
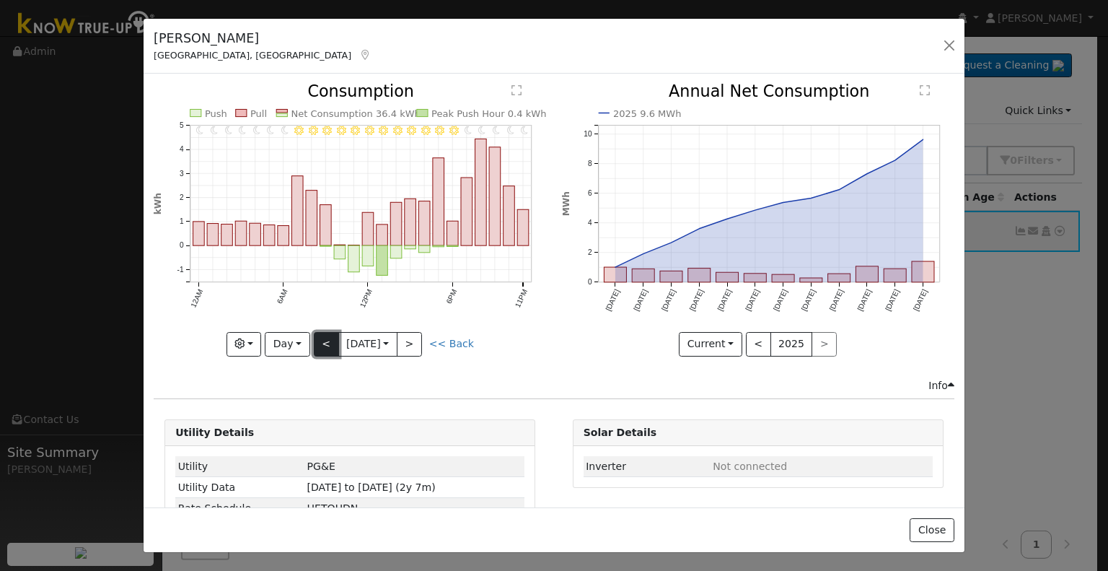
click at [326, 339] on button "<" at bounding box center [326, 344] width 25 height 25
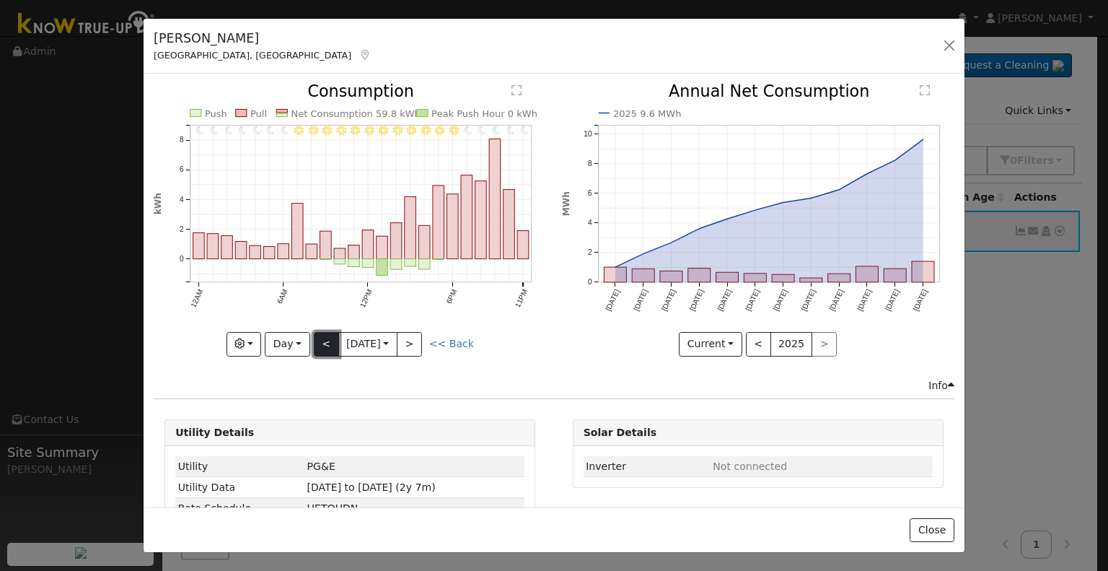
click at [326, 339] on button "<" at bounding box center [326, 344] width 25 height 25
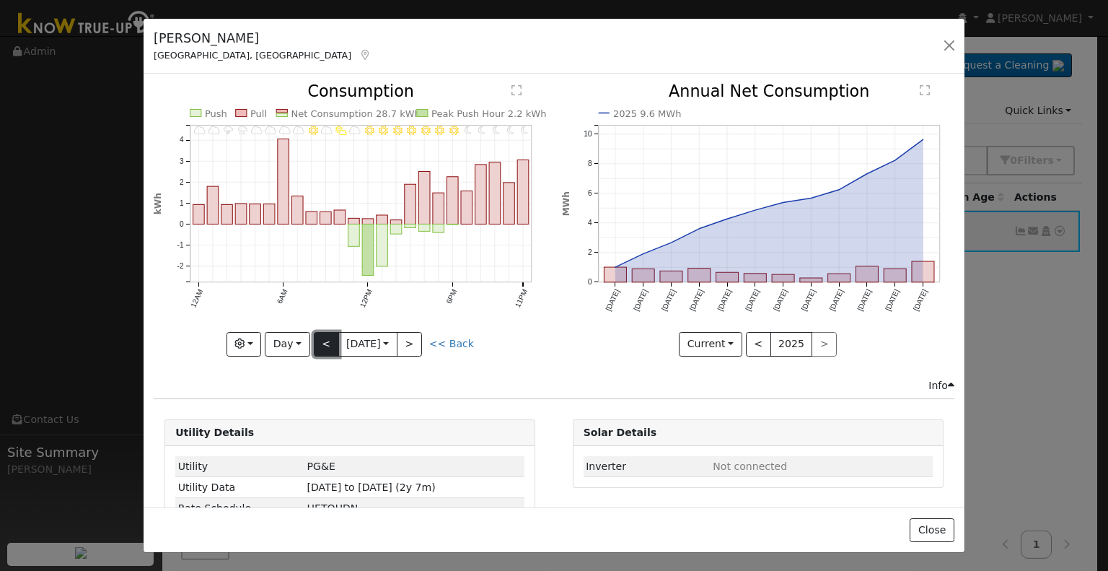
click at [326, 339] on button "<" at bounding box center [326, 344] width 25 height 25
type input "[DATE]"
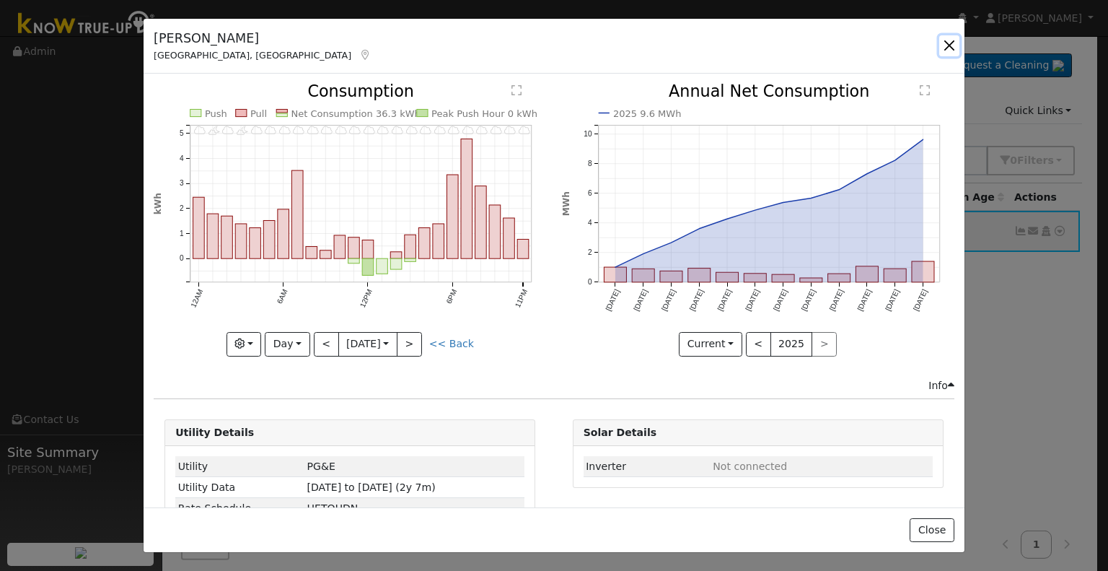
click at [943, 43] on button "button" at bounding box center [949, 45] width 20 height 20
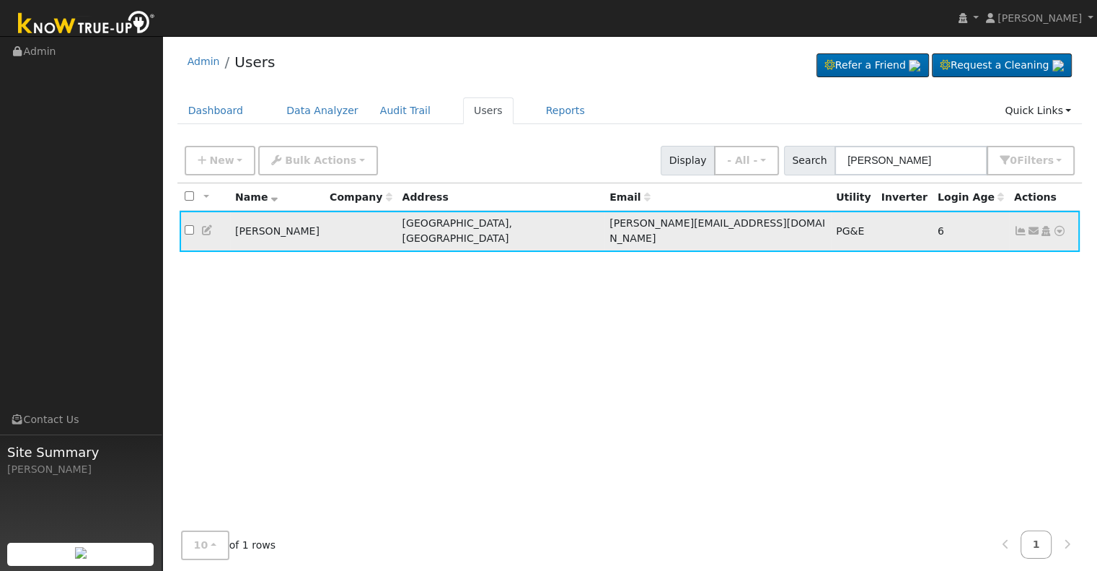
click at [1020, 226] on icon at bounding box center [1020, 231] width 13 height 10
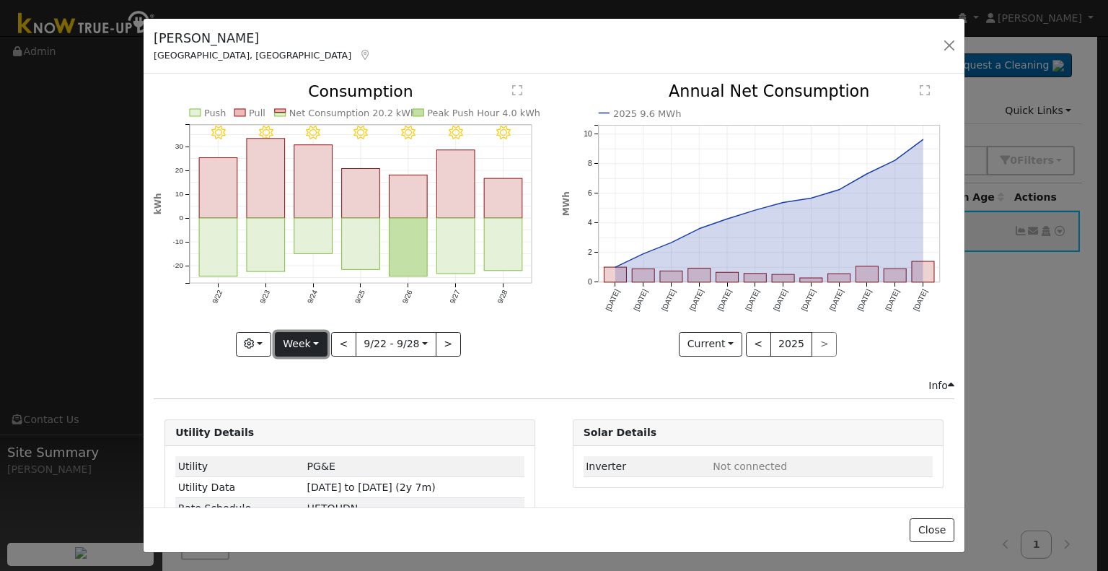
click at [308, 342] on button "Week" at bounding box center [301, 344] width 53 height 25
click at [302, 410] on link "Month" at bounding box center [326, 413] width 100 height 20
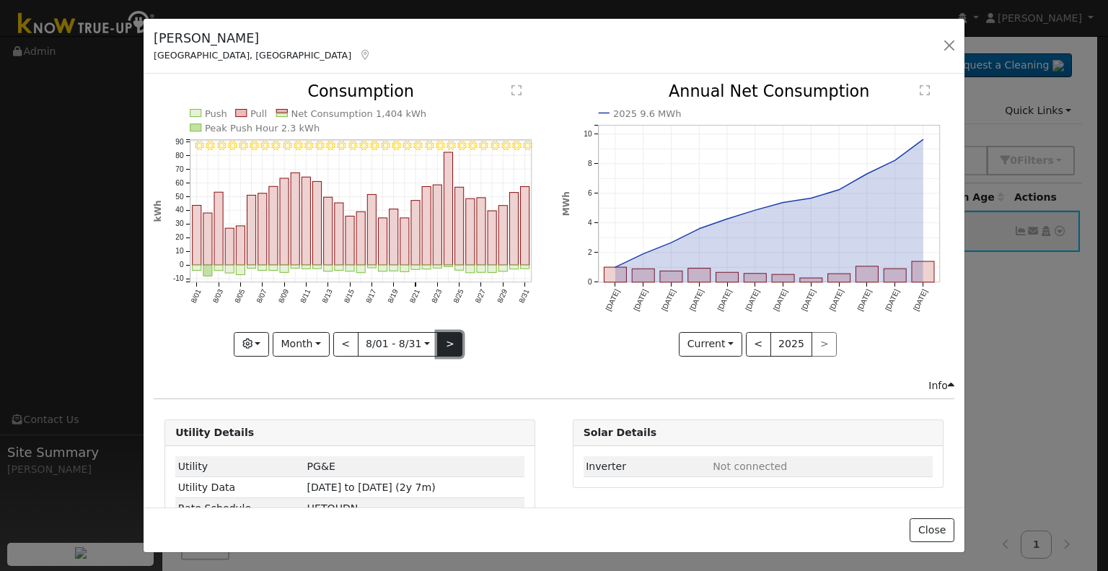
click at [447, 342] on button ">" at bounding box center [449, 344] width 25 height 25
type input "[DATE]"
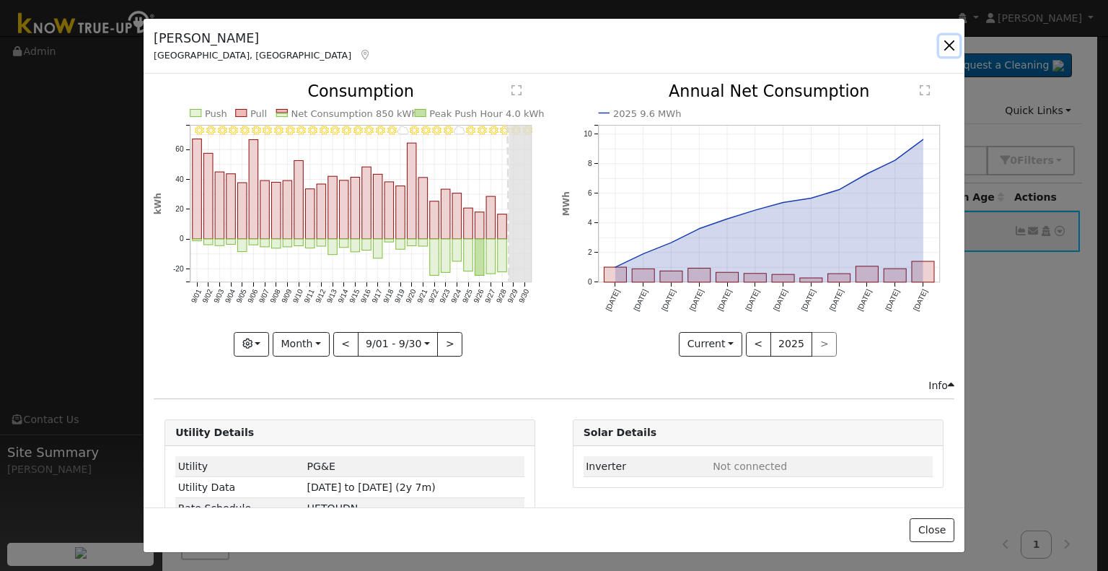
click at [946, 43] on button "button" at bounding box center [949, 45] width 20 height 20
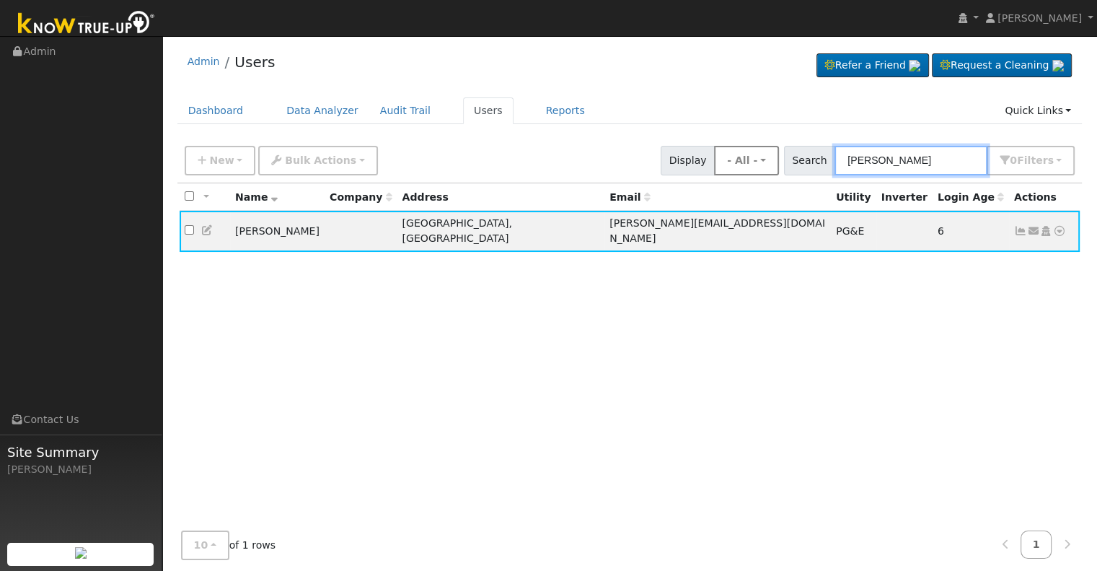
drag, startPoint x: 941, startPoint y: 157, endPoint x: 761, endPoint y: 161, distance: 179.7
click at [761, 161] on div "New Add User Quick Add Quick Connect Quick Convert Lead Bulk Actions Send Email…" at bounding box center [630, 158] width 896 height 35
paste input "[PERSON_NAME]"
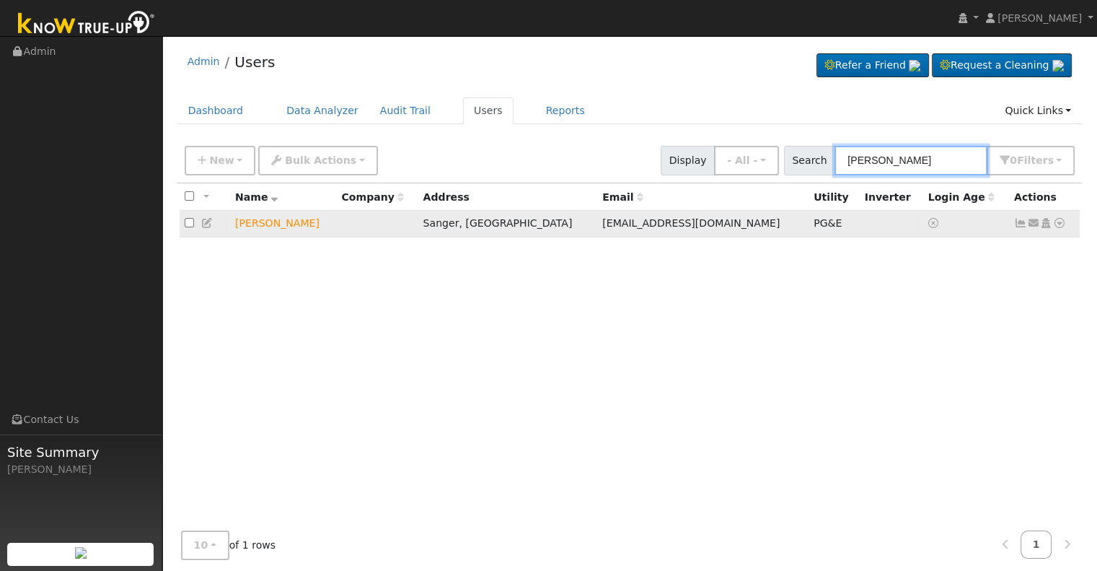
type input "[PERSON_NAME]"
click at [1016, 224] on icon at bounding box center [1020, 223] width 13 height 10
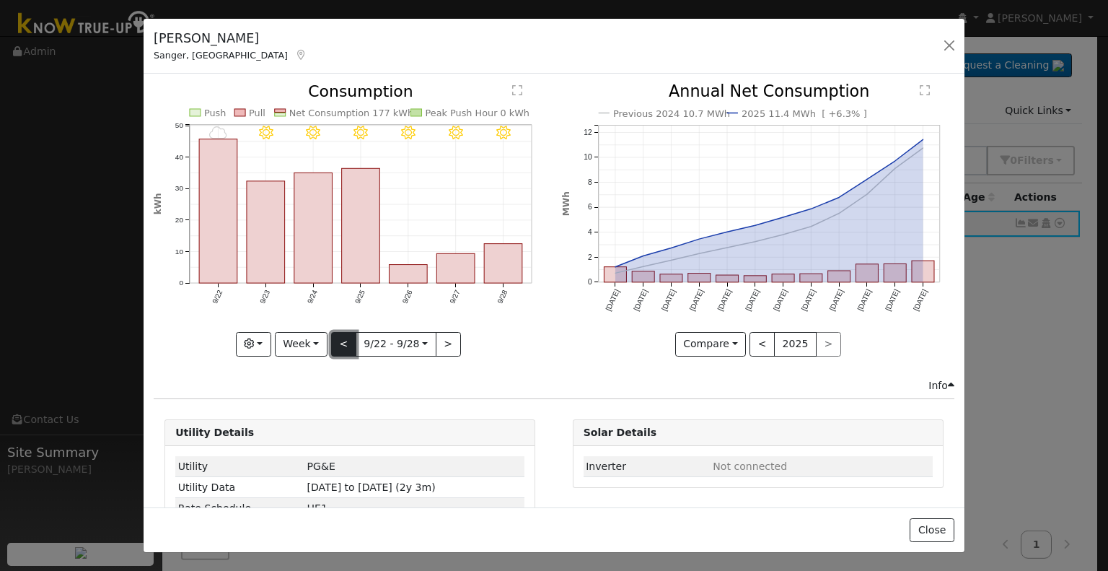
click at [342, 340] on button "<" at bounding box center [343, 344] width 25 height 25
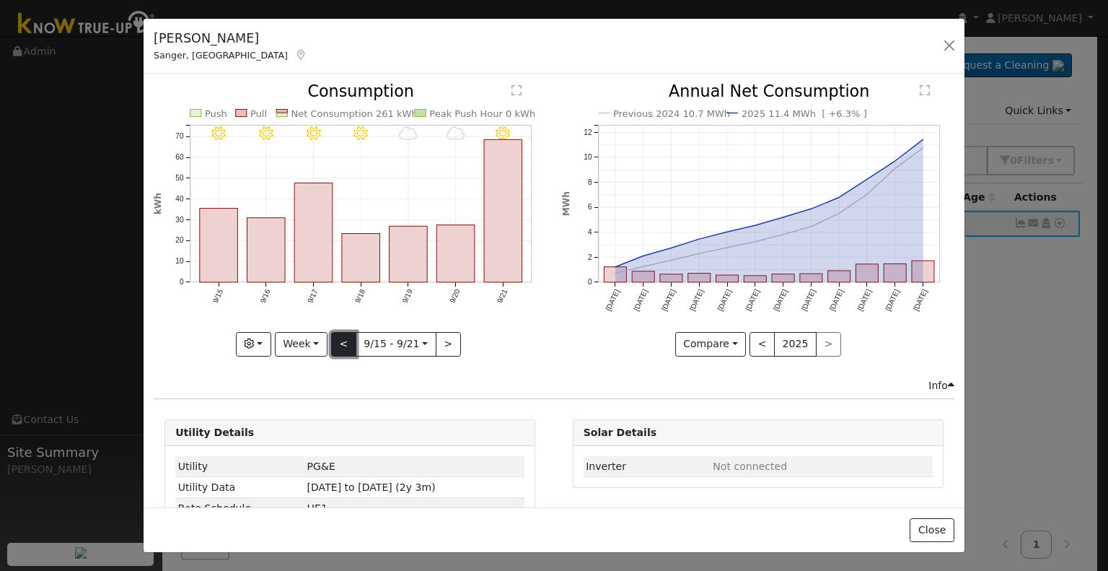
click at [342, 340] on button "<" at bounding box center [343, 344] width 25 height 25
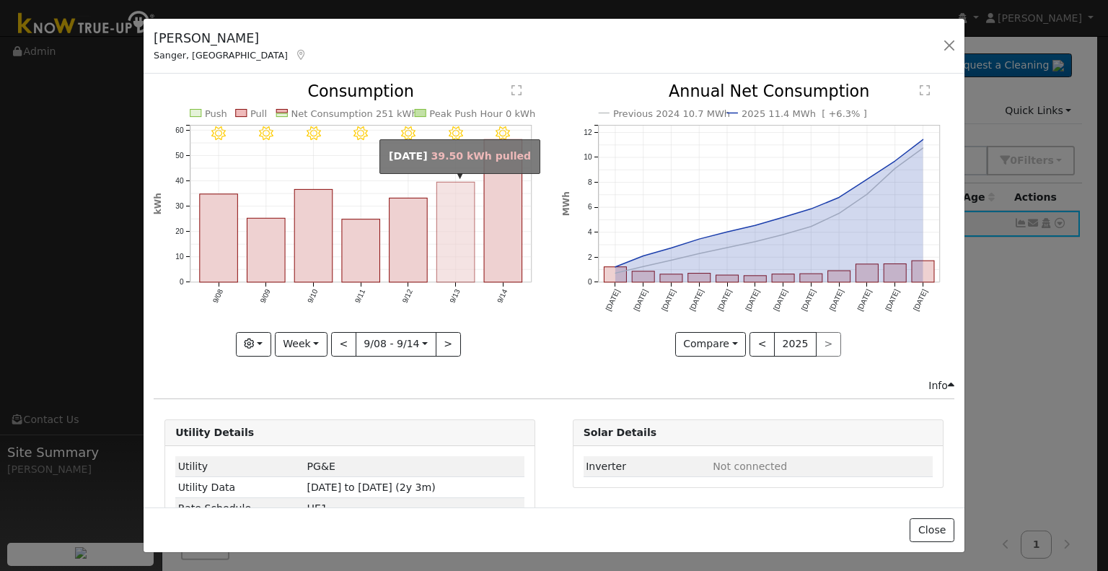
click at [459, 242] on rect "onclick=""" at bounding box center [456, 232] width 38 height 100
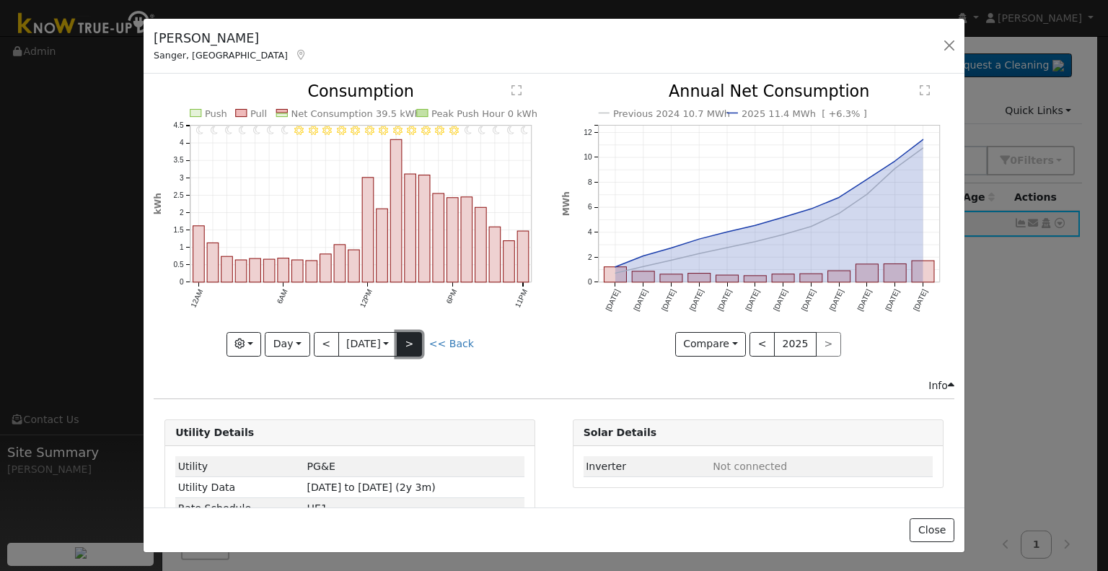
click at [413, 341] on button ">" at bounding box center [409, 344] width 25 height 25
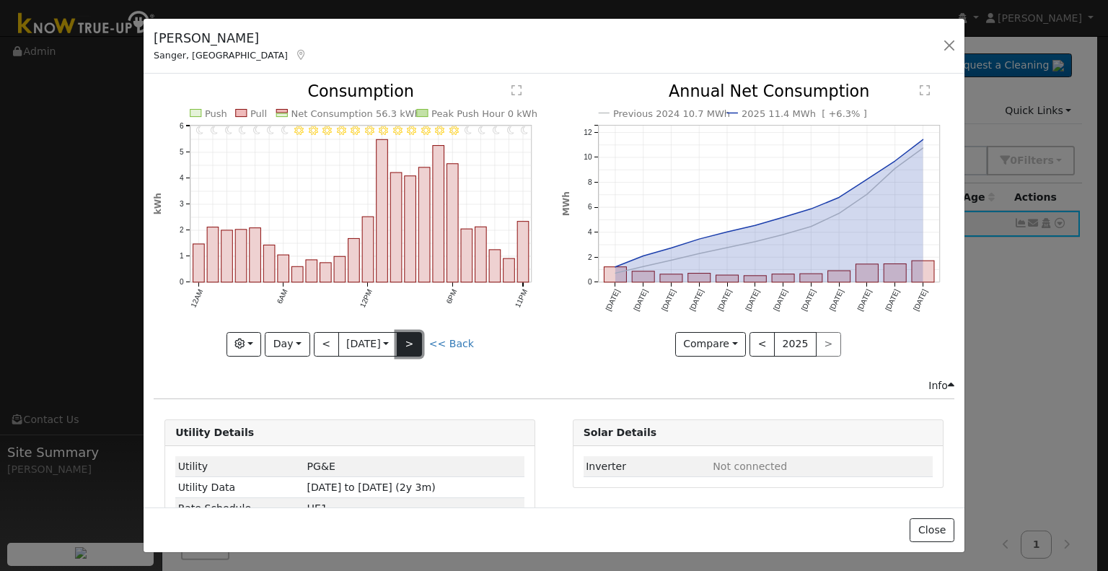
click at [413, 341] on button ">" at bounding box center [409, 344] width 25 height 25
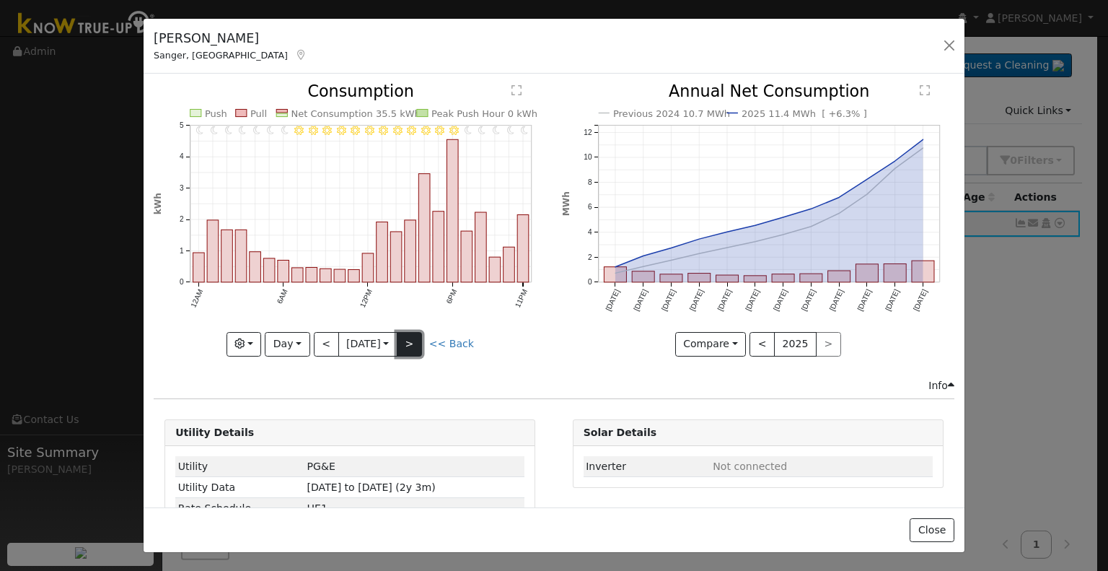
click at [413, 341] on button ">" at bounding box center [409, 344] width 25 height 25
type input "[DATE]"
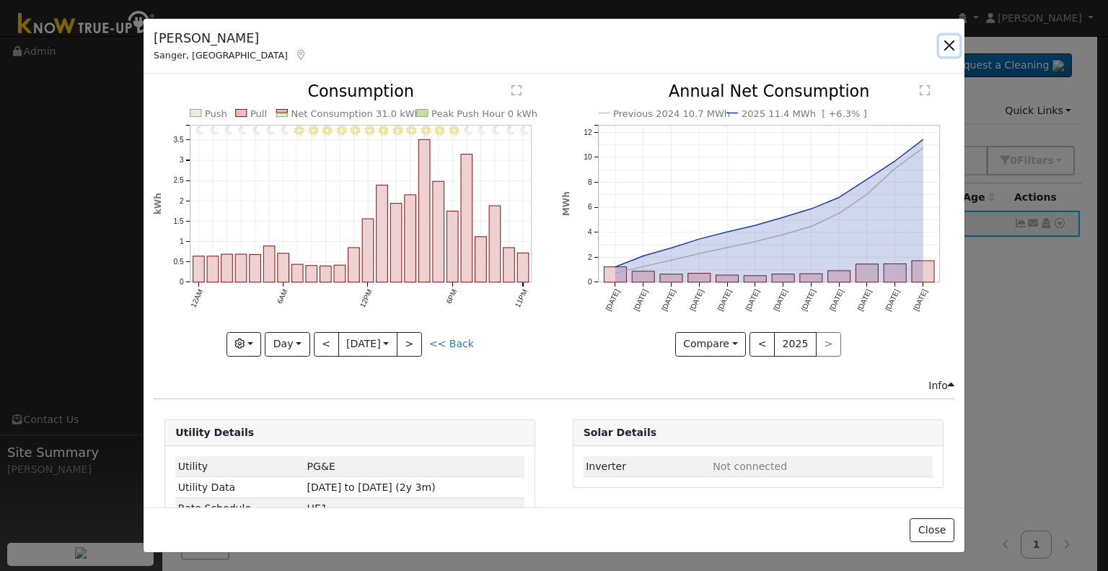
click at [949, 47] on button "button" at bounding box center [949, 45] width 20 height 20
